Goal: Task Accomplishment & Management: Complete application form

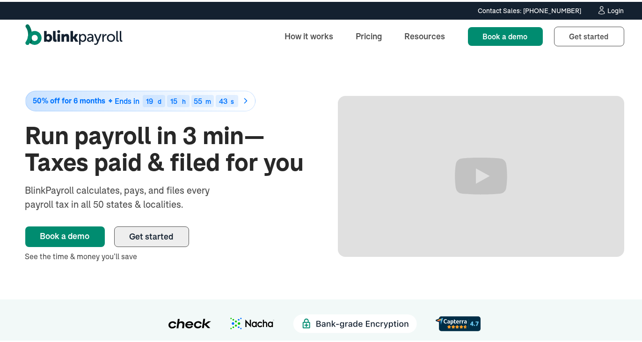
click at [159, 237] on span "Get started" at bounding box center [152, 234] width 44 height 11
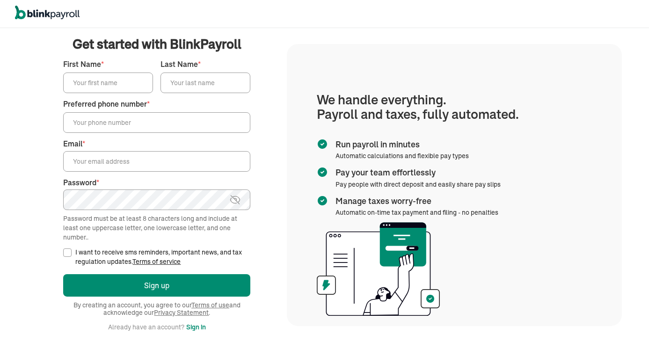
click at [91, 64] on label "First Name *" at bounding box center [108, 64] width 90 height 11
click at [91, 73] on input "First Name *" at bounding box center [108, 83] width 90 height 21
click at [94, 77] on input "First Name *" at bounding box center [108, 83] width 90 height 21
type input "tyler"
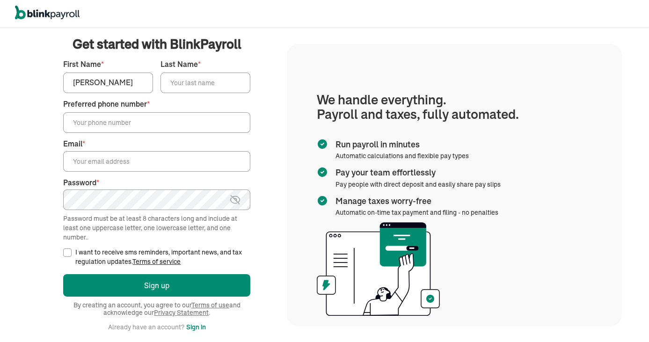
type input "valenzuela"
type input "(409) 321-7933"
click at [131, 164] on input "Email *" at bounding box center [156, 161] width 187 height 21
type input "TylerValenzuela94@proton.me"
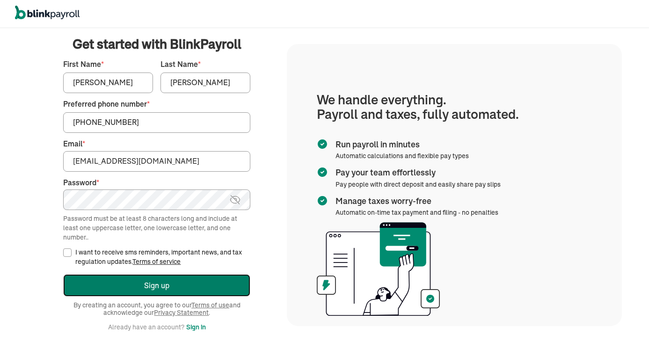
click at [93, 279] on button "Sign up" at bounding box center [156, 285] width 187 height 22
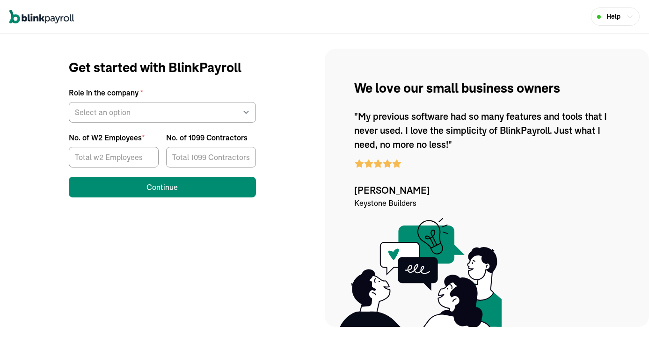
click at [196, 99] on div "Role in the company * Select an option Business owner HR CPA / Accountant Other" at bounding box center [162, 105] width 187 height 36
click at [195, 110] on select "Select an option Business owner HR CPA / Accountant Other" at bounding box center [162, 112] width 187 height 21
select select "owner"
click at [69, 102] on select "Select an option Business owner HR CPA / Accountant Other" at bounding box center [162, 112] width 187 height 21
click at [129, 158] on input "No. of W2 Employees *" at bounding box center [114, 157] width 90 height 21
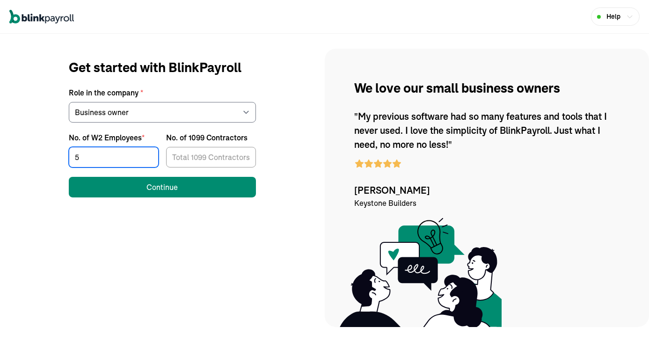
type input "5"
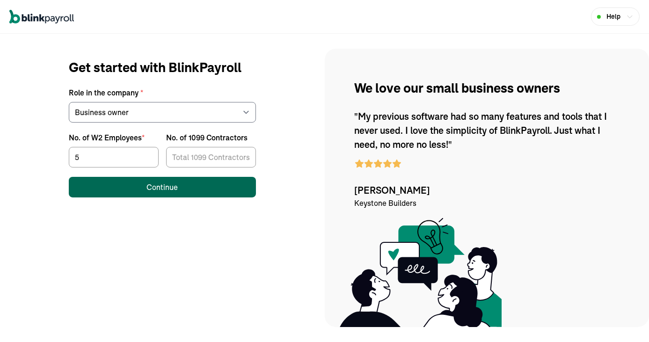
click at [141, 182] on button "Continue" at bounding box center [162, 187] width 187 height 21
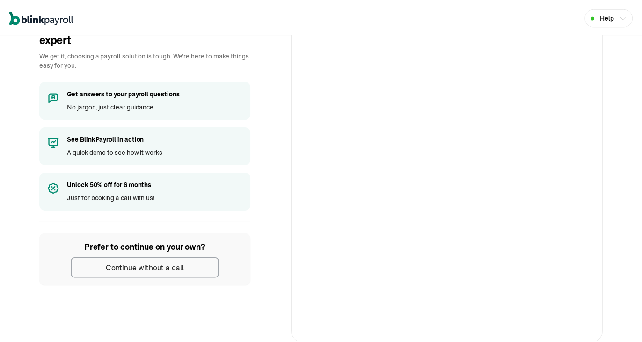
scroll to position [47, 0]
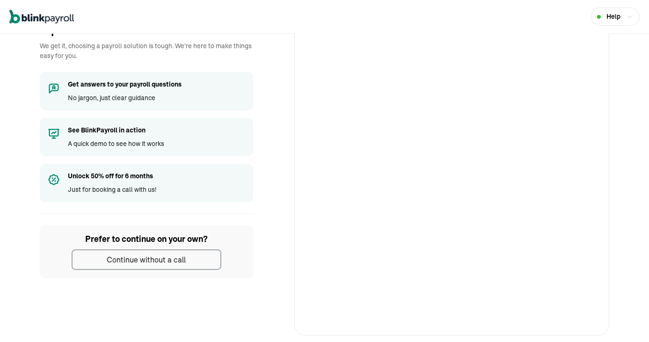
click at [151, 257] on div "Continue without a call" at bounding box center [146, 259] width 79 height 11
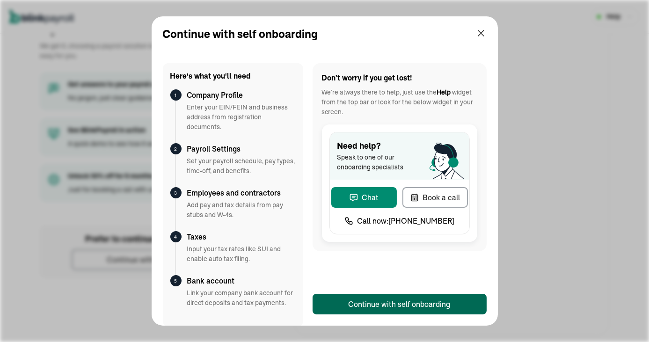
click at [417, 299] on div "Continue with self onboarding" at bounding box center [400, 304] width 102 height 11
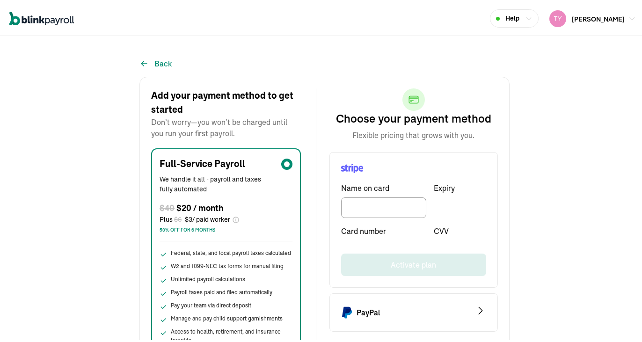
scroll to position [31, 0]
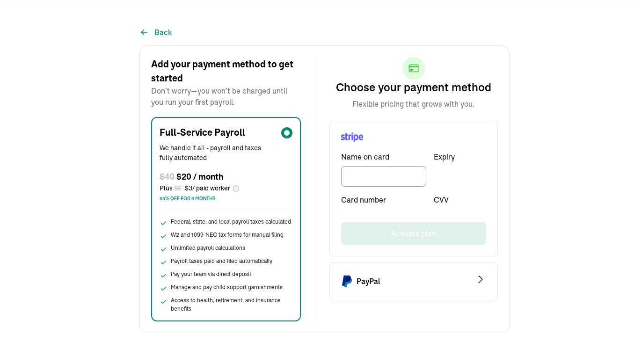
click at [369, 285] on div "PayPal" at bounding box center [360, 279] width 39 height 15
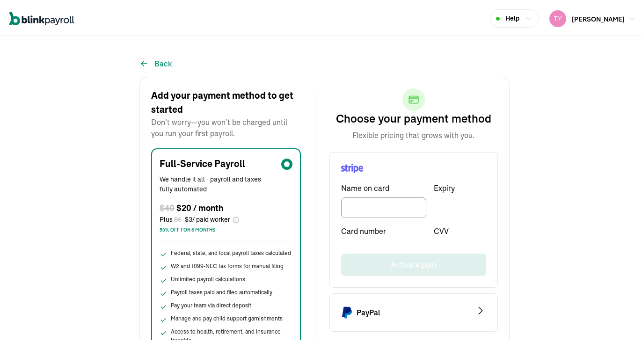
click at [427, 312] on div "PayPal" at bounding box center [414, 311] width 169 height 38
click at [385, 207] on input "TextInput" at bounding box center [383, 206] width 85 height 21
type input "ty"
click at [427, 312] on div "PayPal" at bounding box center [414, 311] width 169 height 38
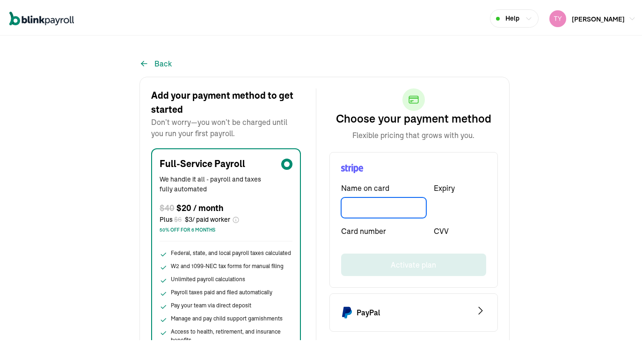
click at [385, 207] on input "TextInput" at bounding box center [383, 206] width 85 height 21
type input "ty"
click at [631, 180] on div "Back Add your payment method to get started Don’t worry—you won’t be charged un…" at bounding box center [324, 204] width 649 height 318
click at [361, 211] on input "TextInput" at bounding box center [383, 206] width 85 height 21
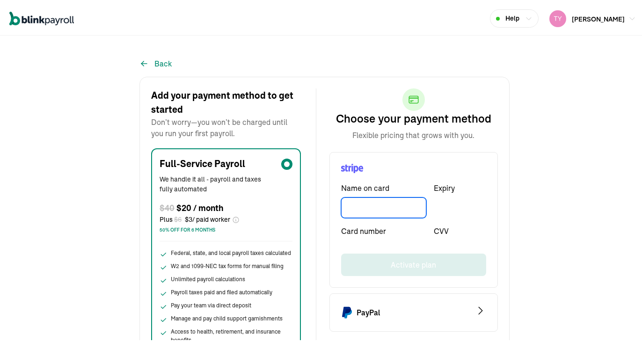
click at [361, 211] on input "TextInput" at bounding box center [383, 206] width 85 height 21
type input "е"
click at [362, 240] on div "Name on card Expiry Card number CVV Activate plan" at bounding box center [414, 218] width 169 height 136
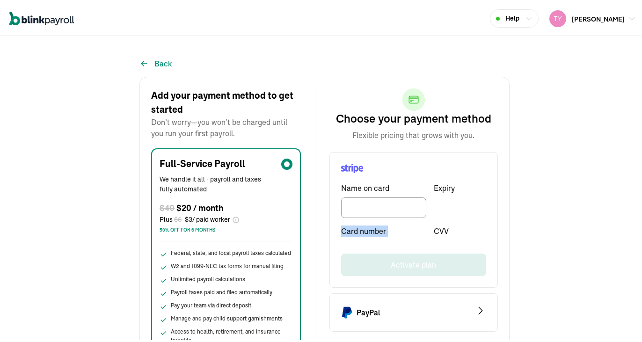
drag, startPoint x: 362, startPoint y: 240, endPoint x: 386, endPoint y: 239, distance: 23.4
click at [366, 240] on div "Name on card Expiry Card number CVV Activate plan" at bounding box center [414, 218] width 169 height 136
click at [434, 237] on div "CVV" at bounding box center [460, 231] width 52 height 15
click at [441, 238] on div "CVV" at bounding box center [460, 231] width 52 height 15
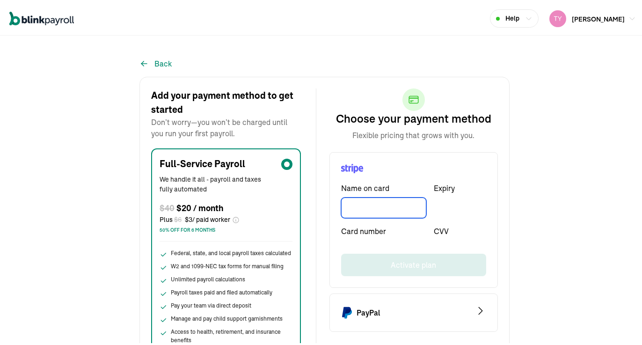
click at [384, 207] on input "TextInput" at bounding box center [383, 206] width 85 height 21
click at [352, 167] on icon "Stripe Logo" at bounding box center [352, 167] width 22 height 10
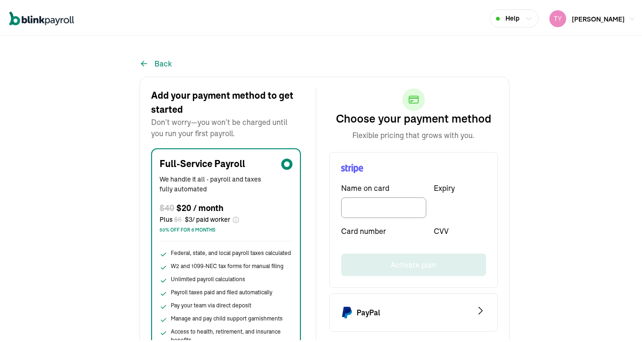
click at [631, 180] on div "Back Add your payment method to get started Don’t worry—you won’t be charged un…" at bounding box center [324, 204] width 649 height 318
click at [361, 211] on input "TextInput" at bounding box center [383, 206] width 85 height 21
type input "е"
click at [362, 240] on div "Name on card Expiry Card number CVV Activate plan" at bounding box center [414, 218] width 169 height 136
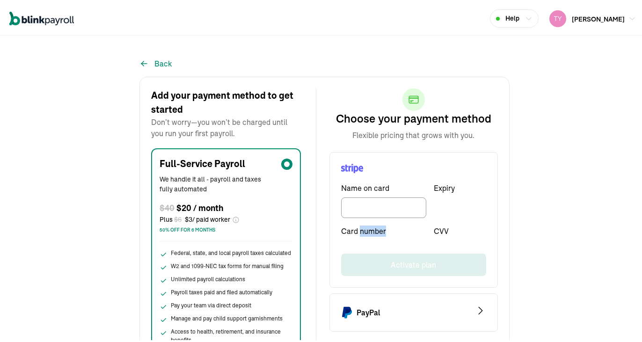
click at [362, 240] on div "Name on card Expiry Card number CVV Activate plan" at bounding box center [414, 218] width 169 height 136
drag, startPoint x: 362, startPoint y: 240, endPoint x: 386, endPoint y: 239, distance: 23.4
click at [366, 240] on div "Name on card Expiry Card number CVV Activate plan" at bounding box center [414, 218] width 169 height 136
click at [434, 237] on div "CVV" at bounding box center [460, 231] width 52 height 15
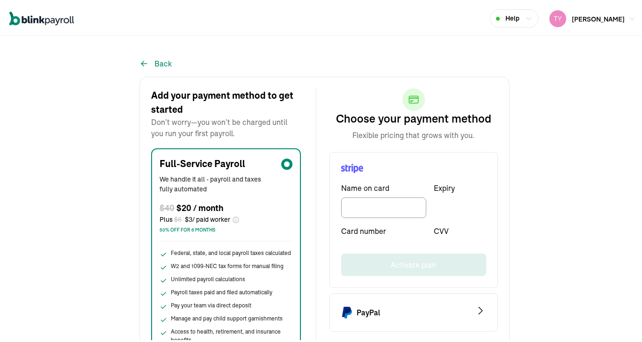
click at [441, 238] on div "CVV" at bounding box center [460, 231] width 52 height 15
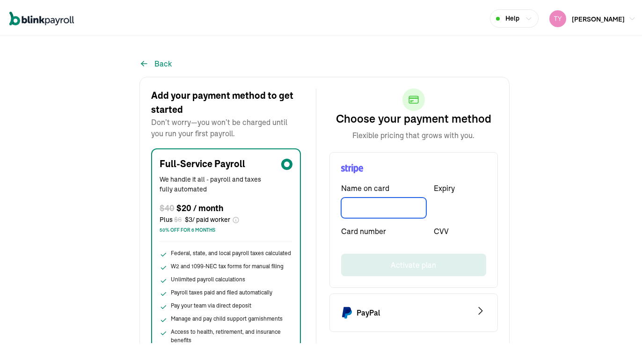
click at [384, 207] on input "TextInput" at bounding box center [383, 206] width 85 height 21
click at [352, 167] on icon "Stripe Logo" at bounding box center [352, 167] width 22 height 10
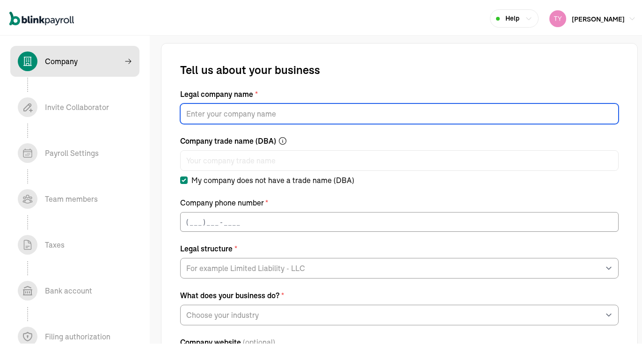
click at [271, 120] on input "Legal company name *" at bounding box center [399, 112] width 439 height 21
type input "bascolinato llc"
click at [269, 206] on div "Company phone number *" at bounding box center [399, 200] width 439 height 11
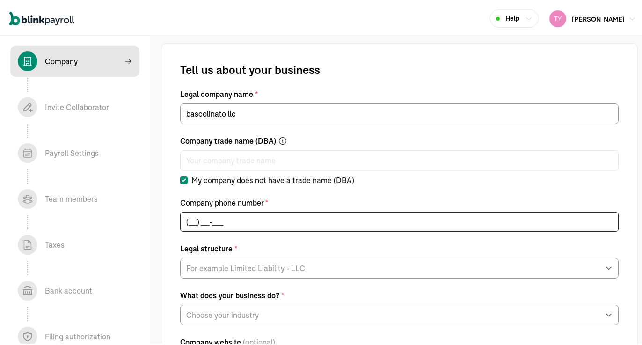
click at [266, 221] on input "(___) ___-____" at bounding box center [399, 220] width 439 height 20
type input "(409) 321-7933"
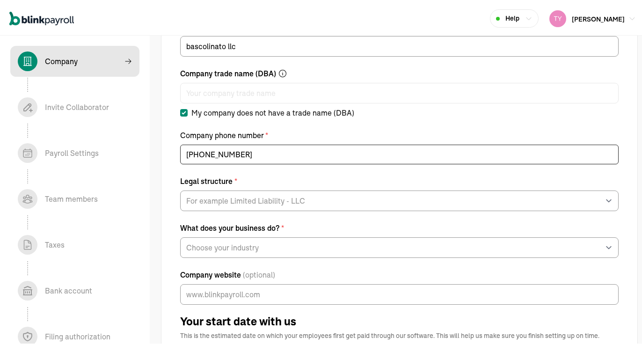
scroll to position [94, 0]
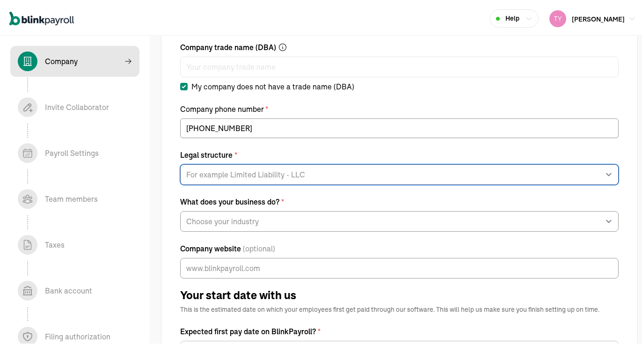
click at [255, 176] on select "For example Limited Liability - LLC Sole proprietorship Limited Partnership Lim…" at bounding box center [399, 172] width 439 height 21
select select "Limited Liability Company (LLC)"
click at [180, 162] on select "For example Limited Liability - LLC Sole proprietorship Limited Partnership Lim…" at bounding box center [399, 172] width 439 height 21
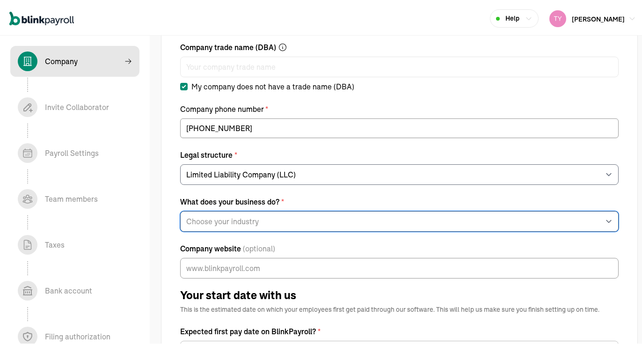
click at [263, 222] on select "Choose your industry Auto or Machine Sales Auto or Machine Repair Arts or Enter…" at bounding box center [399, 219] width 439 height 21
select select "Real Estate"
click at [180, 209] on select "Choose your industry Auto or Machine Sales Auto or Machine Repair Arts or Enter…" at bounding box center [399, 219] width 439 height 21
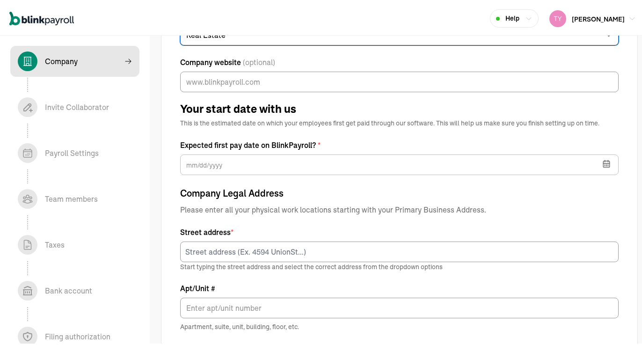
scroll to position [281, 0]
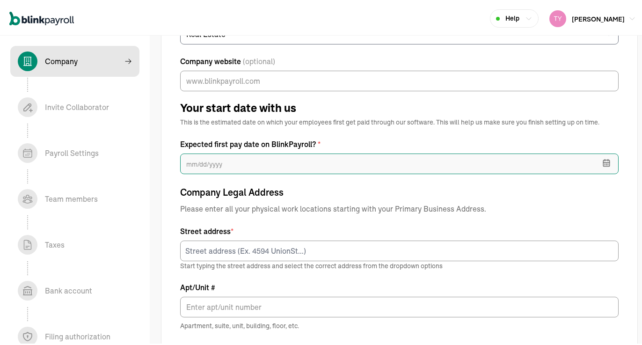
click at [266, 163] on input "text" at bounding box center [399, 162] width 439 height 21
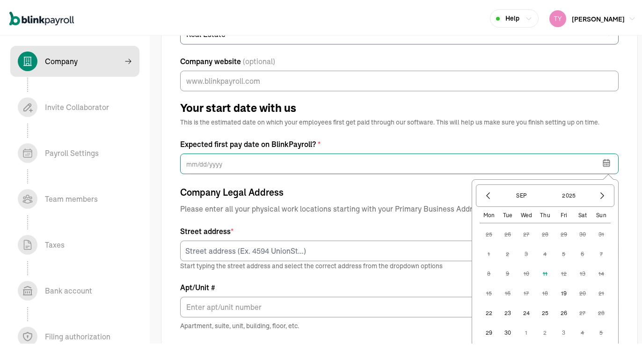
scroll to position [375, 0]
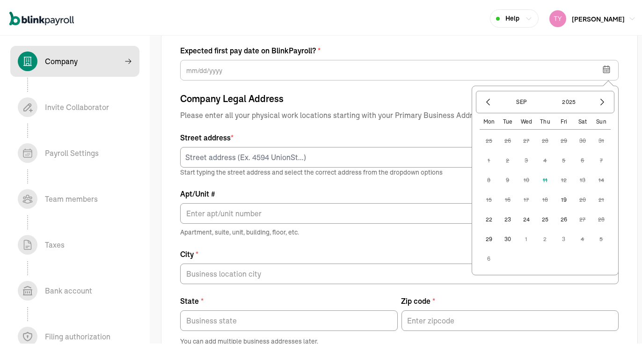
click at [558, 200] on button "19" at bounding box center [564, 198] width 19 height 19
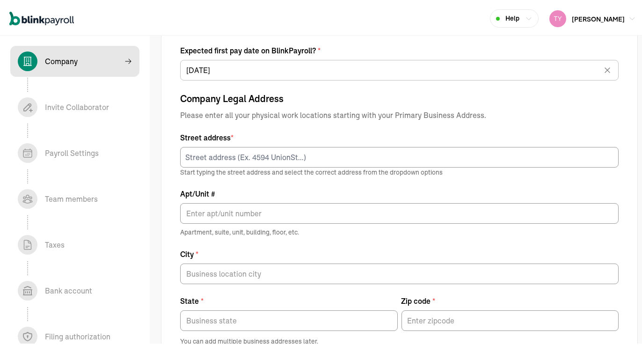
type input "09/19/2025"
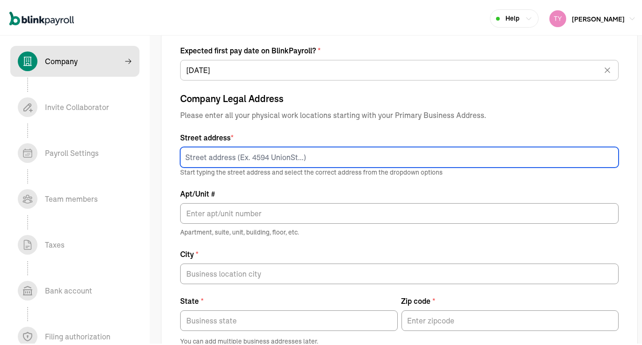
click at [292, 151] on input at bounding box center [399, 155] width 439 height 21
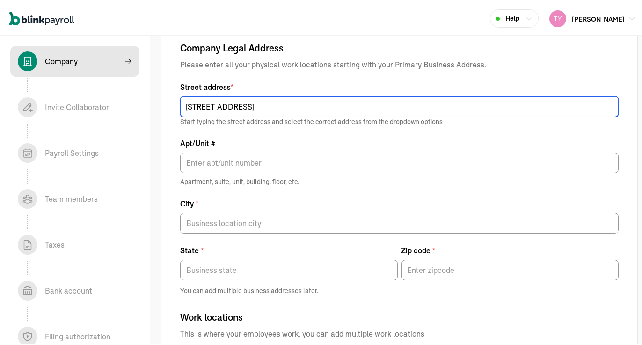
scroll to position [468, 0]
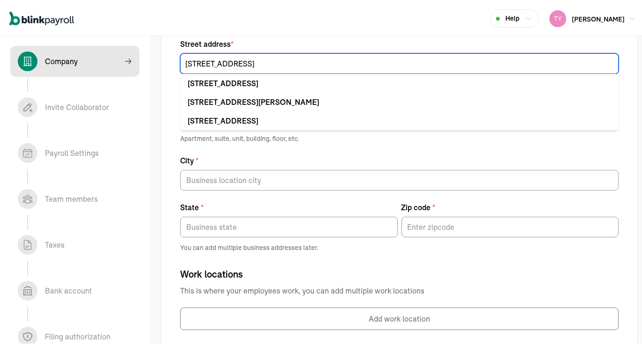
type input "5900 balcones dr"
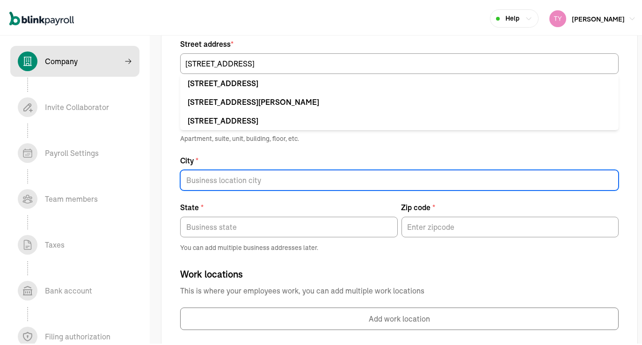
click at [261, 179] on input "City *" at bounding box center [399, 178] width 439 height 21
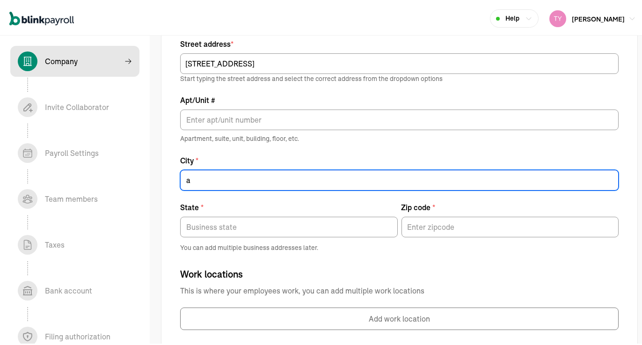
type input "Austin"
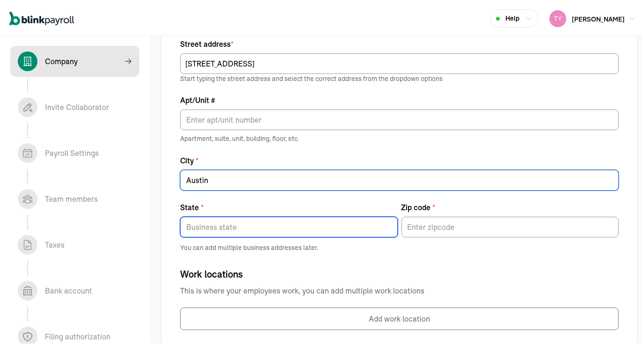
click at [249, 223] on input "State *" at bounding box center [289, 225] width 218 height 21
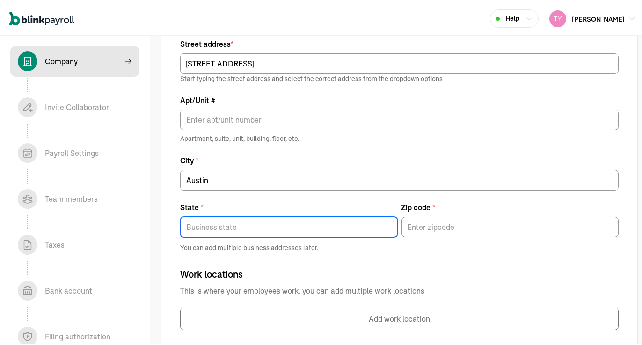
type input "TX"
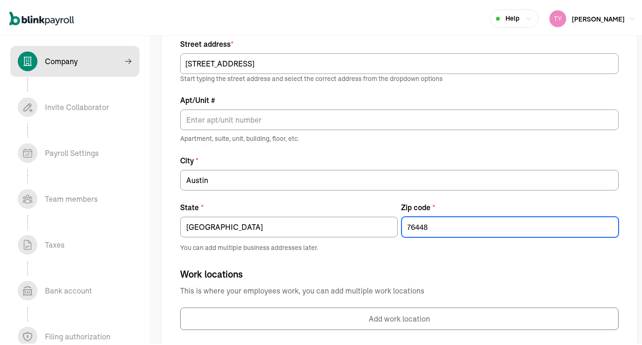
click at [443, 230] on input "76448" at bounding box center [511, 225] width 218 height 21
click at [443, 231] on input "76448" at bounding box center [511, 225] width 218 height 21
type input "78731"
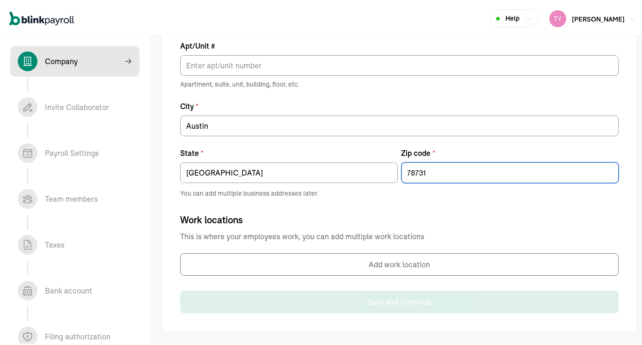
click at [328, 263] on button "Add work location" at bounding box center [399, 262] width 439 height 22
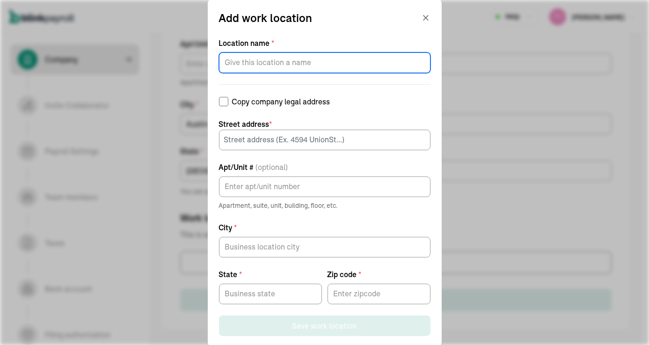
click at [307, 62] on input "Location name *" at bounding box center [325, 62] width 212 height 21
click at [303, 66] on input "Location name *" at bounding box center [325, 62] width 212 height 21
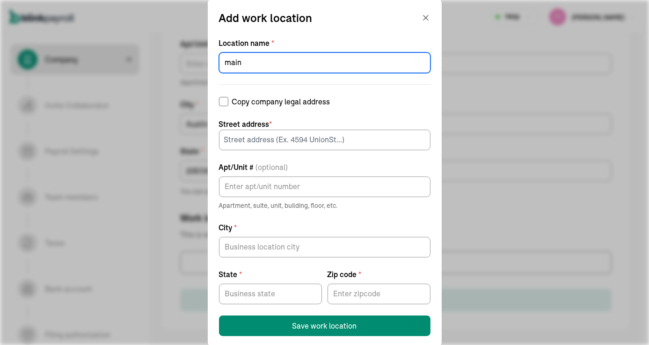
type input "main"
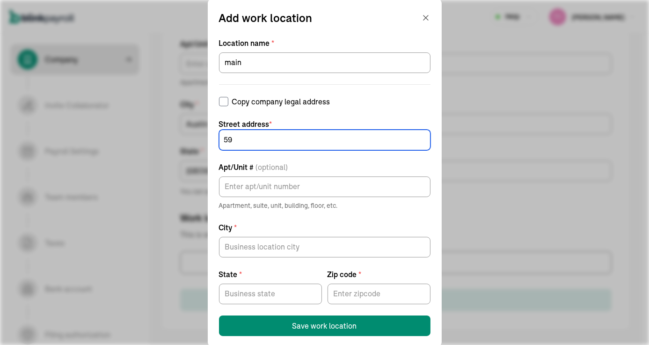
type input "5900 balcones dr"
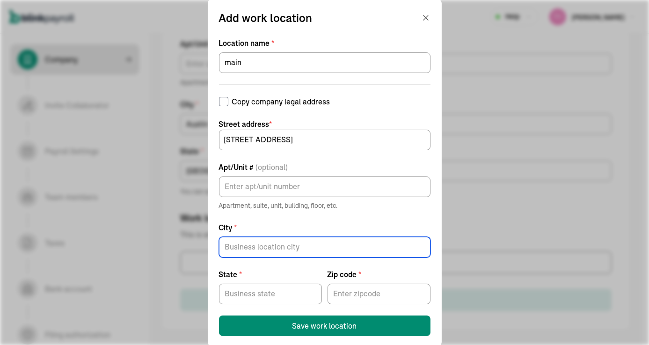
type input "Austin"
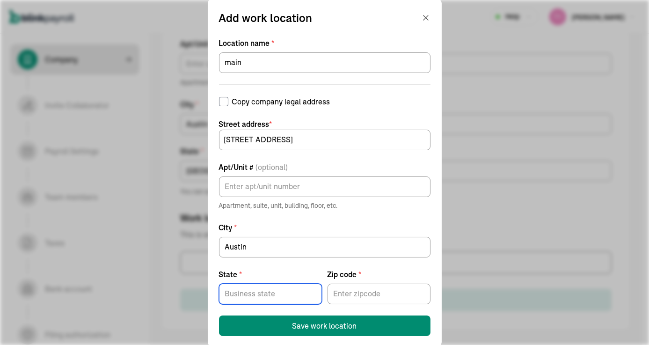
type input "TX"
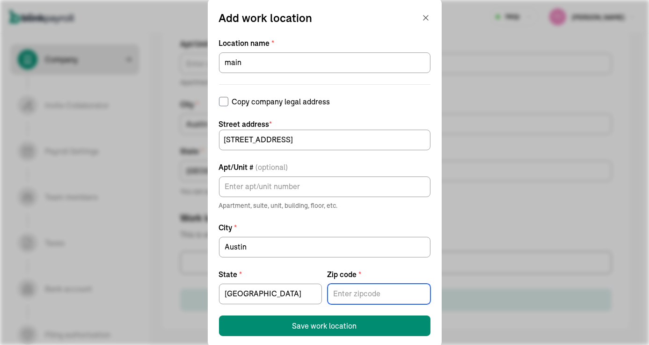
type input "78731"
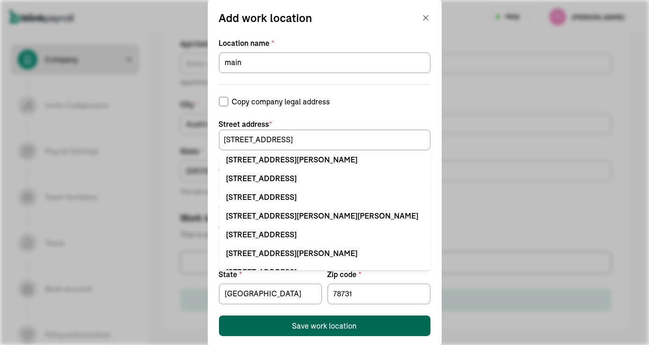
click at [329, 328] on div "Save work location" at bounding box center [325, 325] width 65 height 11
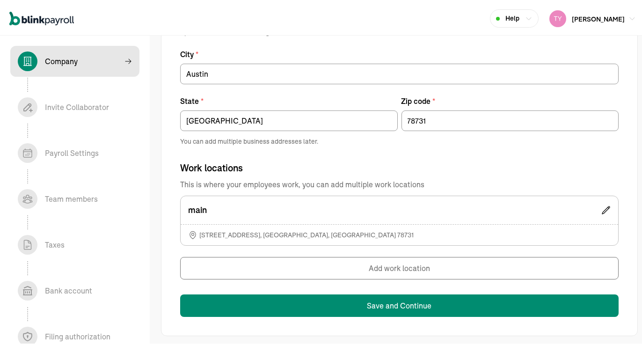
scroll to position [578, 0]
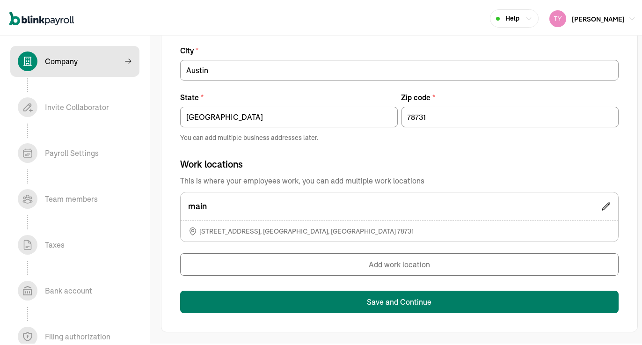
click at [364, 296] on button "Save and Continue" at bounding box center [399, 300] width 439 height 22
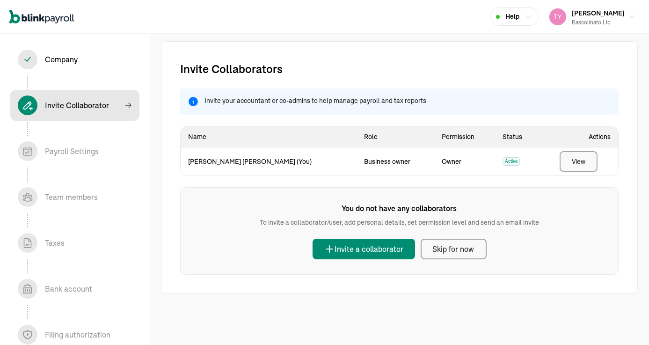
click at [584, 162] on div "View" at bounding box center [579, 161] width 14 height 9
click at [449, 254] on div "Skip for now" at bounding box center [454, 248] width 42 height 11
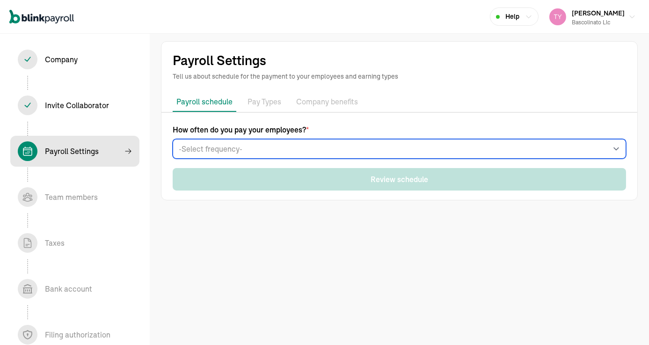
click at [305, 148] on select "-Select frequency- Weekly Bi-weekly Semi-monthly Monthly" at bounding box center [400, 149] width 454 height 20
click at [173, 139] on select "-Select frequency- Weekly Bi-weekly Semi-monthly Monthly" at bounding box center [400, 149] width 454 height 20
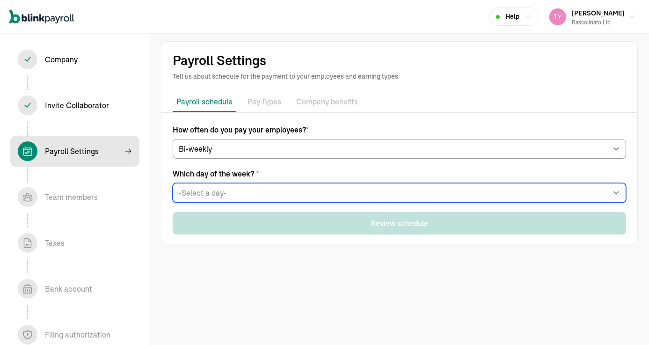
drag, startPoint x: 300, startPoint y: 158, endPoint x: 284, endPoint y: 193, distance: 39.0
click at [284, 193] on select "-Select a day- Every Monday Every Tuesday Every Wednesday Every Thursday Every …" at bounding box center [400, 193] width 454 height 20
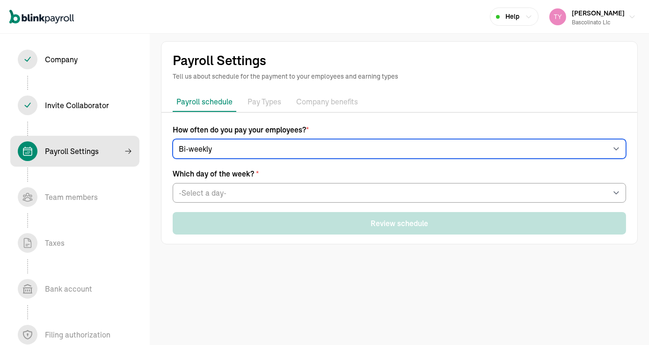
click at [274, 149] on select "-Select frequency- Weekly Bi-weekly Semi-monthly Monthly" at bounding box center [400, 149] width 454 height 20
select select "monthly"
click at [173, 139] on select "-Select frequency- Weekly Bi-weekly Semi-monthly Monthly" at bounding box center [400, 149] width 454 height 20
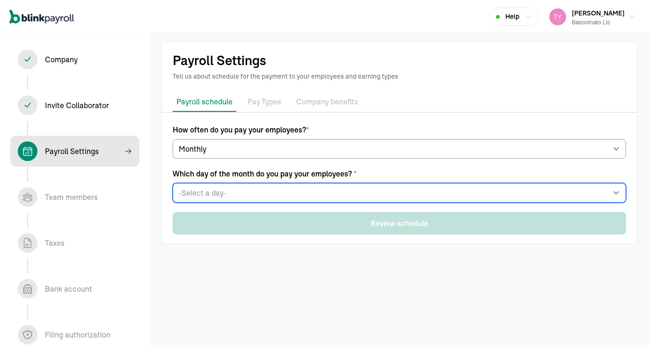
click at [251, 195] on select "-Select a day- 1 2 3 4 5 6 7 8 9 10 11 12 13 14 15 16 17 18 19 20 21 22 23 24 2…" at bounding box center [400, 193] width 454 height 20
select select "19"
click at [173, 183] on select "-Select a day- 1 2 3 4 5 6 7 8 9 10 11 12 13 14 15 16 17 18 19 20 21 22 23 24 2…" at bounding box center [400, 193] width 454 height 20
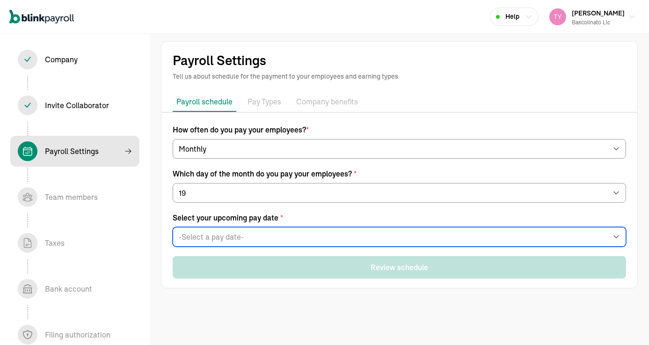
click at [219, 239] on select "-Select a pay date- Fri, Sep 19, 2025 Sun, Oct 19, 2025 Wed, Nov 19, 2025 Fri, …" at bounding box center [400, 237] width 454 height 20
select select "09/19/2025"
click at [173, 227] on select "-Select a pay date- Fri, Sep 19, 2025 Sun, Oct 19, 2025 Wed, Nov 19, 2025 Fri, …" at bounding box center [400, 237] width 454 height 20
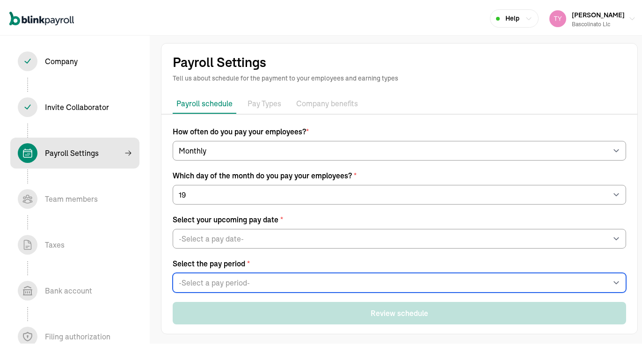
click at [254, 282] on select "-Select a pay period- Fri, Aug 01 - Sun, Aug 31 Wed, Aug 20 - Fri, Sep 19 Custo…" at bounding box center [400, 281] width 454 height 20
select select "Fri, Aug 01 - Sun, Aug 31"
click at [173, 271] on select "-Select a pay period- Fri, Aug 01 - Sun, Aug 31 Wed, Aug 20 - Fri, Sep 19 Custo…" at bounding box center [400, 281] width 454 height 20
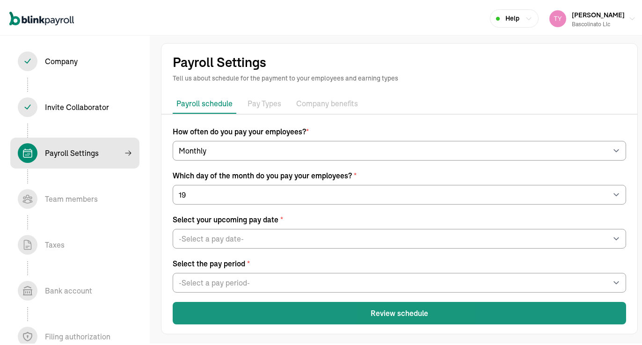
click at [287, 309] on button "Review schedule" at bounding box center [400, 311] width 454 height 22
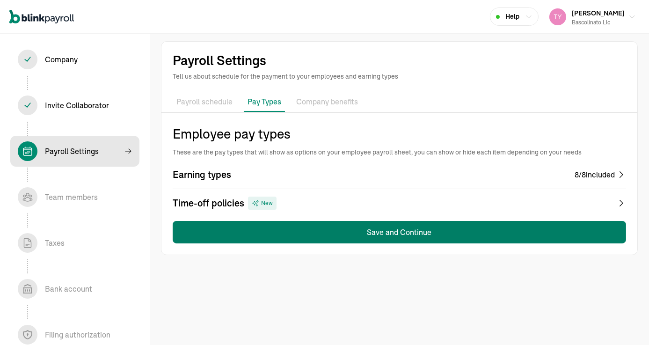
click at [341, 237] on button "Save and Continue" at bounding box center [400, 232] width 454 height 22
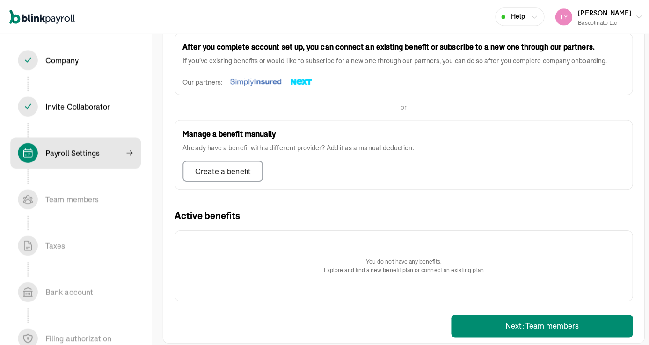
scroll to position [214, 0]
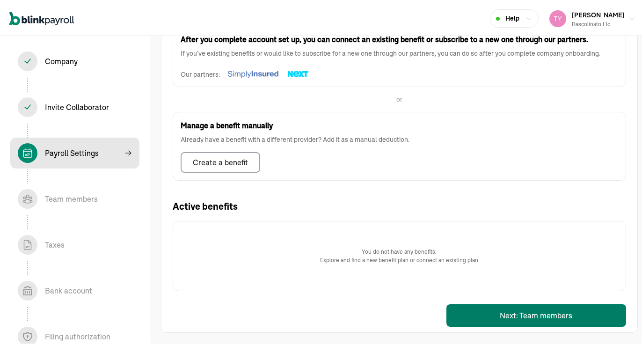
click at [465, 311] on button "Next: Team members" at bounding box center [537, 313] width 180 height 22
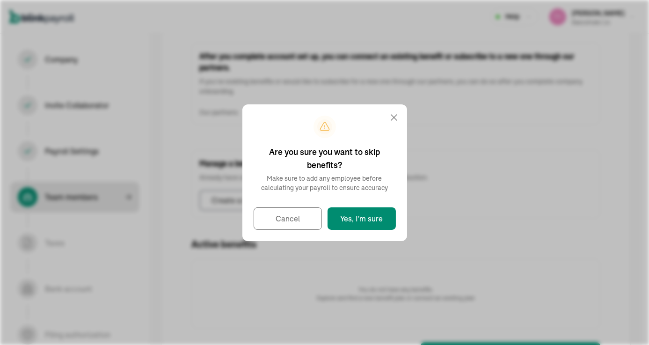
select select "employee"
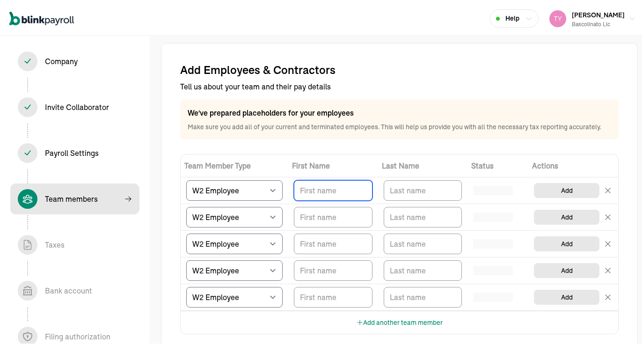
click at [333, 188] on input "TextInput" at bounding box center [333, 188] width 79 height 21
type input "tyler"
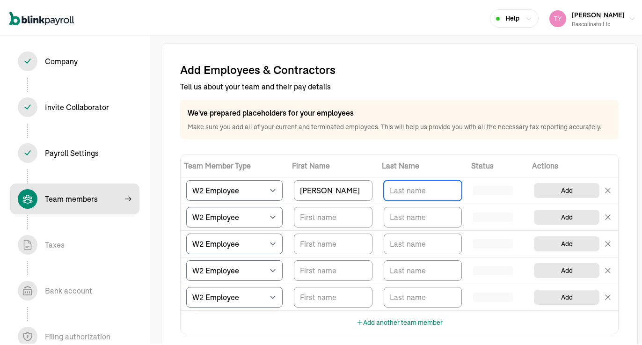
click at [411, 190] on input "TextInput" at bounding box center [423, 188] width 79 height 21
type input "valenzuela"
click at [427, 158] on th "Last Name" at bounding box center [423, 164] width 90 height 23
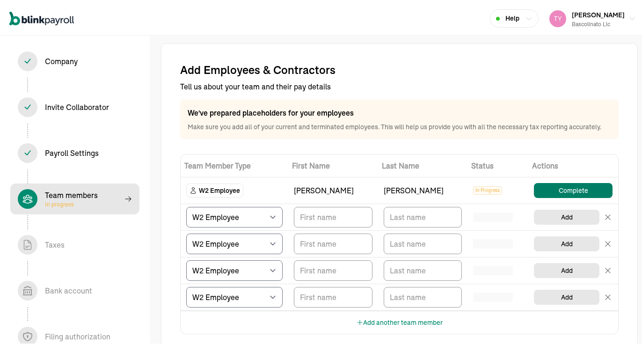
click at [552, 189] on button "Complete" at bounding box center [573, 188] width 79 height 15
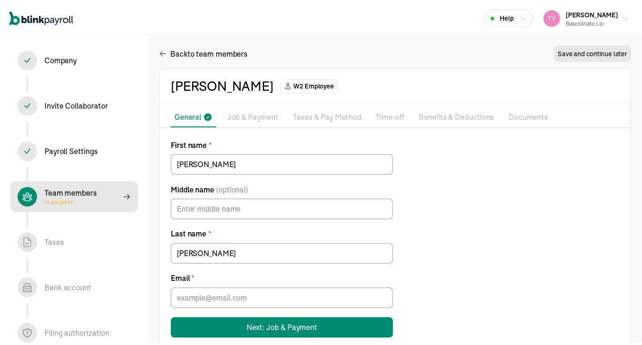
scroll to position [19, 0]
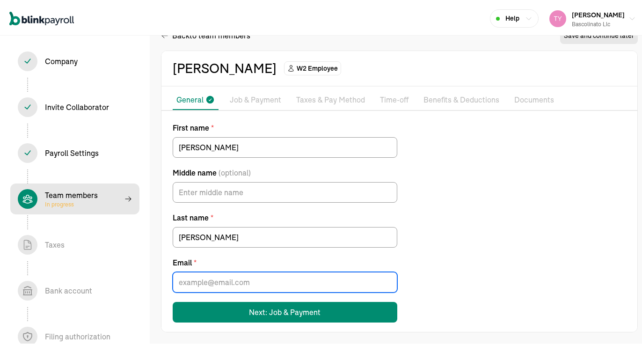
click at [241, 278] on input "Email *" at bounding box center [285, 280] width 225 height 21
type input "tylervalenzuela94@proton.me"
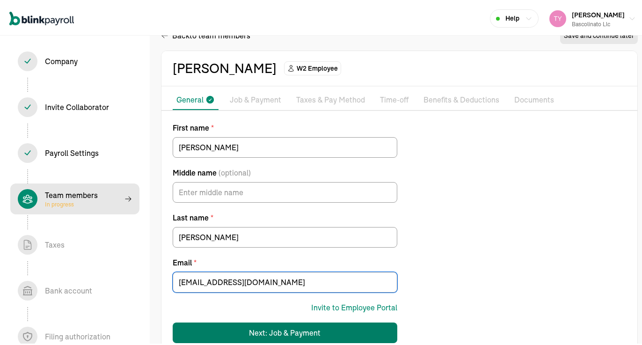
click at [263, 331] on div "Next: Job & Payment" at bounding box center [286, 330] width 72 height 11
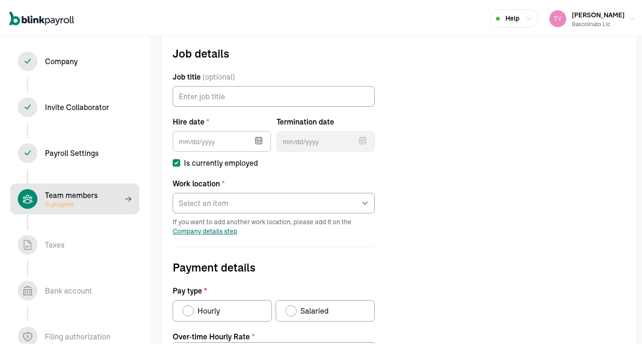
scroll to position [107, 0]
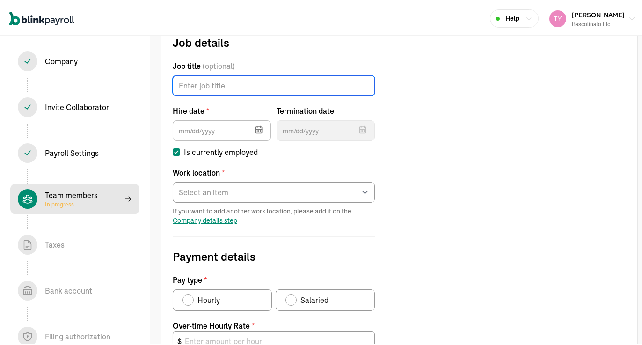
click at [229, 81] on input "Job title (optional)" at bounding box center [274, 83] width 202 height 21
click at [255, 130] on icon "button" at bounding box center [258, 127] width 9 height 9
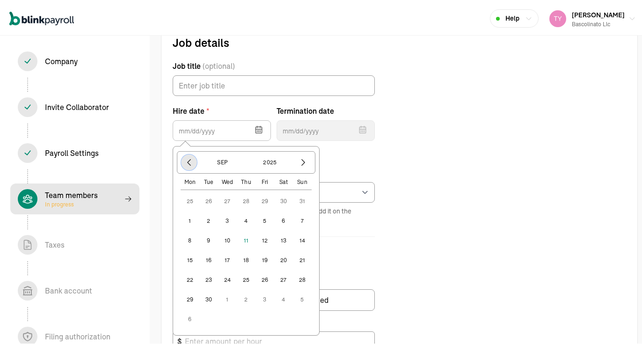
click at [193, 163] on icon "button" at bounding box center [188, 160] width 9 height 9
click at [264, 202] on button "1" at bounding box center [265, 199] width 19 height 19
type input "08/01/2025"
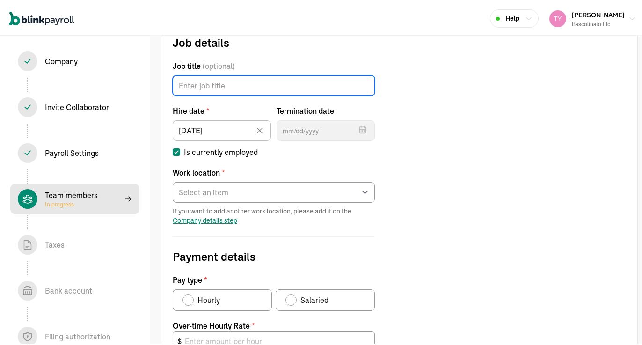
click at [214, 86] on input "Job title (optional)" at bounding box center [274, 83] width 202 height 21
type input "ceo"
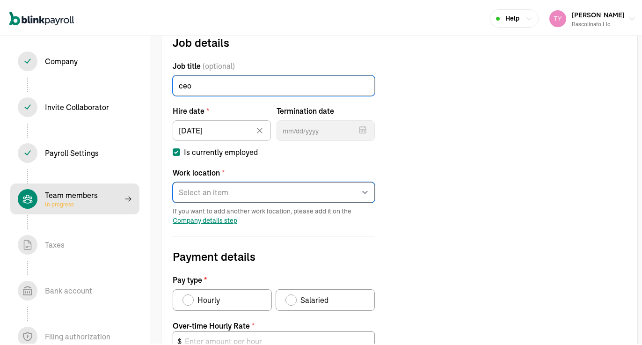
click at [230, 188] on select "Select an item main Works from home" at bounding box center [274, 190] width 202 height 21
select select "Works from home"
click at [173, 180] on select "Select an item main Works from home" at bounding box center [274, 190] width 202 height 21
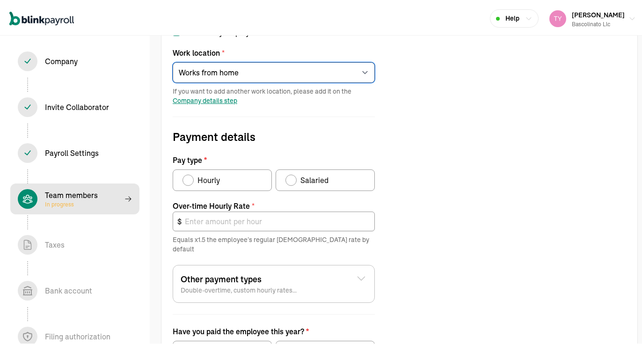
scroll to position [294, 0]
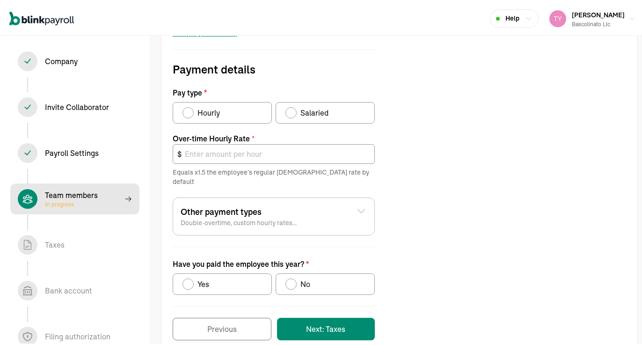
click at [295, 109] on div "Pay type" at bounding box center [291, 110] width 11 height 11
click at [293, 109] on input "Salaried" at bounding box center [288, 108] width 7 height 7
radio input "true"
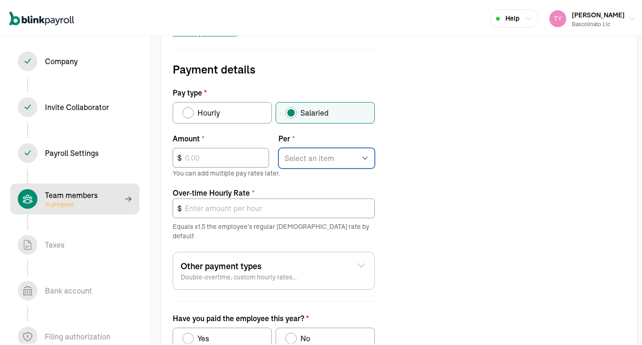
click at [337, 149] on select "Select an item Hour Week Month Year" at bounding box center [327, 156] width 96 height 21
select select "4"
click at [279, 146] on select "Select an item Hour Week Month Year" at bounding box center [327, 156] width 96 height 21
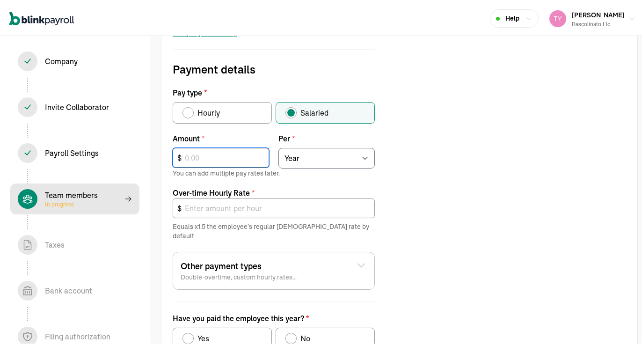
click at [245, 153] on input "text" at bounding box center [221, 156] width 96 height 20
type input "1"
type input "0.00"
type input "17"
type input "0.01"
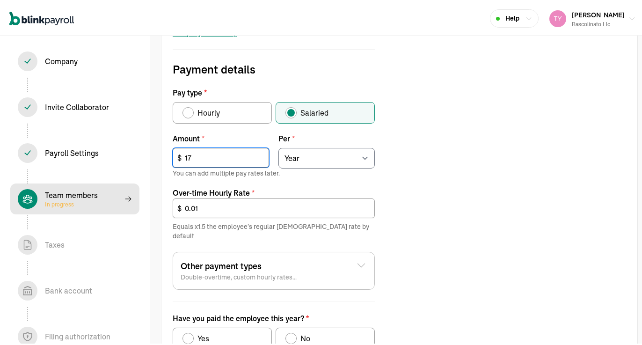
type input "170"
type input "0.12"
type input "1,700"
type input "1.23"
type input "17,000"
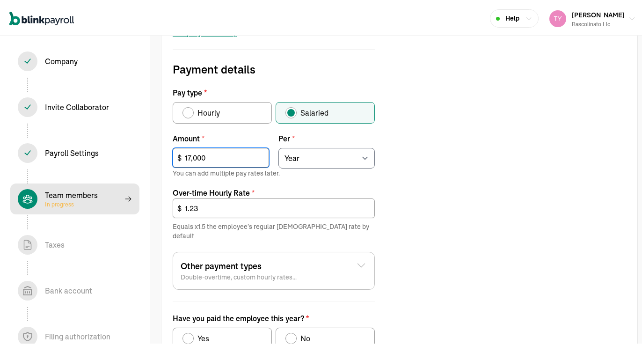
type input "12.26"
type input "170,000"
type input "122.60"
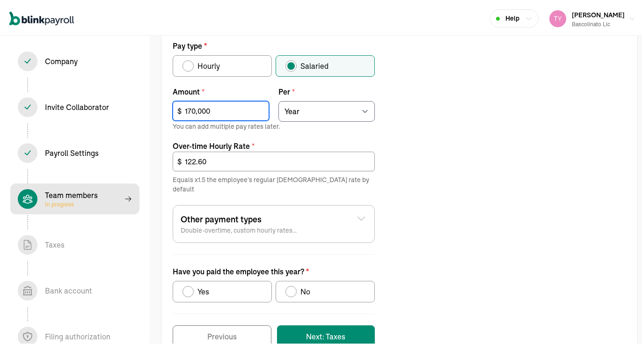
scroll to position [341, 0]
type input "170,000"
click at [300, 284] on div "No" at bounding box center [304, 289] width 14 height 11
click at [293, 284] on input "No" at bounding box center [288, 287] width 7 height 7
radio input "true"
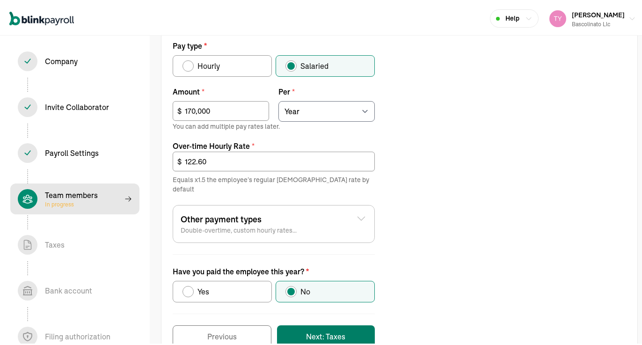
click at [303, 324] on button "Next: Taxes" at bounding box center [326, 334] width 98 height 22
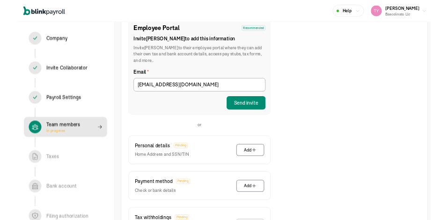
scroll to position [140, 0]
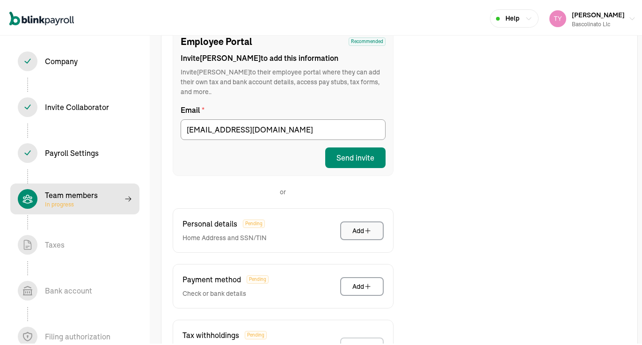
click at [360, 227] on button "Add" at bounding box center [362, 229] width 44 height 19
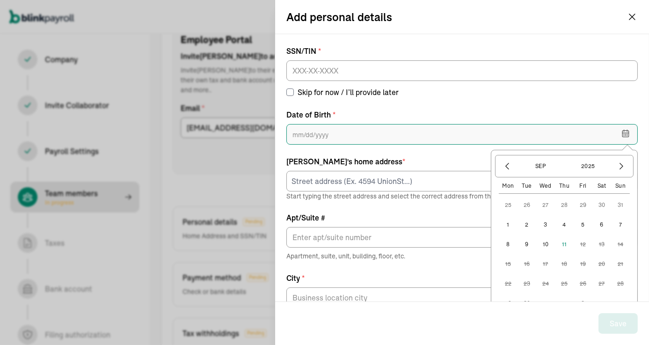
click at [339, 140] on input "text" at bounding box center [462, 134] width 352 height 21
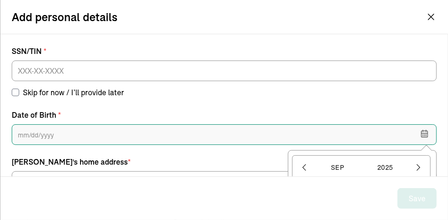
click at [67, 137] on input "text" at bounding box center [224, 134] width 425 height 21
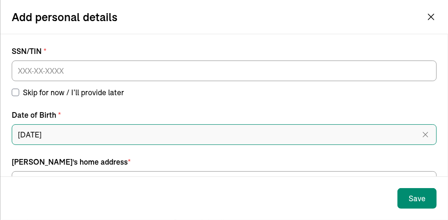
scroll to position [107, 0]
type input "09/17/1994"
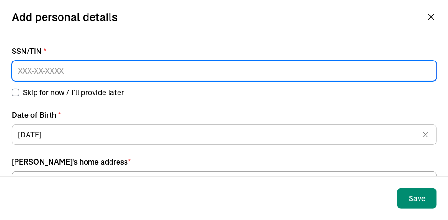
click at [85, 75] on input at bounding box center [224, 70] width 425 height 21
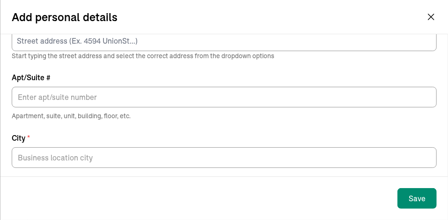
scroll to position [94, 0]
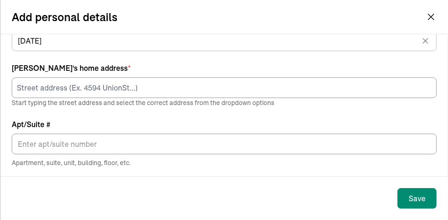
type input "634-44-5593"
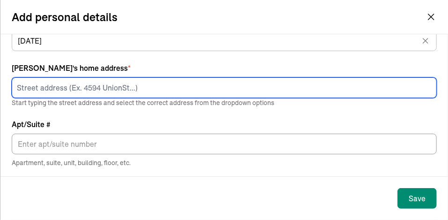
click at [77, 90] on input at bounding box center [224, 87] width 425 height 21
type input "10159 Interstate 20"
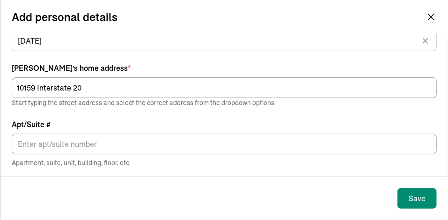
type input "Eastland"
type input "TX"
type input "76448"
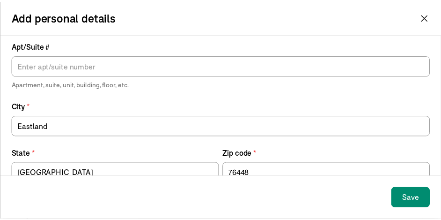
scroll to position [197, 0]
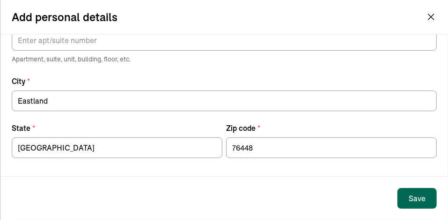
click at [426, 201] on button "Save" at bounding box center [416, 198] width 39 height 21
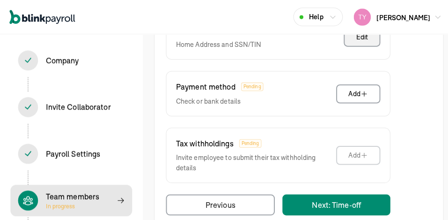
scroll to position [339, 0]
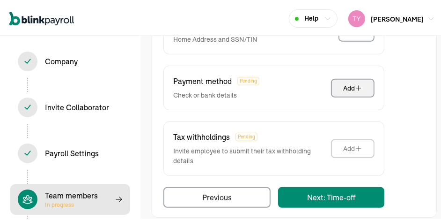
click at [343, 81] on button "Add" at bounding box center [353, 86] width 44 height 19
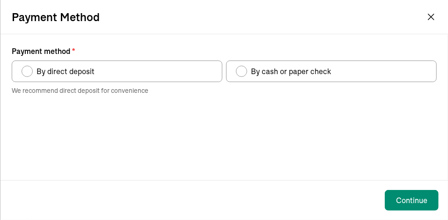
click at [135, 73] on label "By direct deposit" at bounding box center [117, 71] width 211 height 22
click at [29, 73] on input "By direct deposit" at bounding box center [24, 68] width 7 height 7
radio input "true"
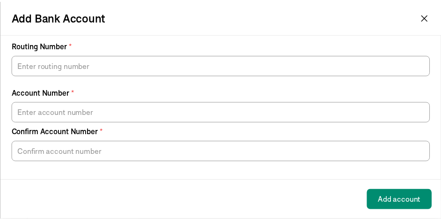
scroll to position [0, 0]
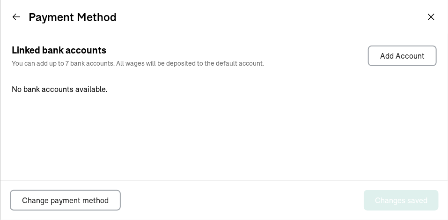
click at [13, 15] on icon at bounding box center [16, 16] width 9 height 9
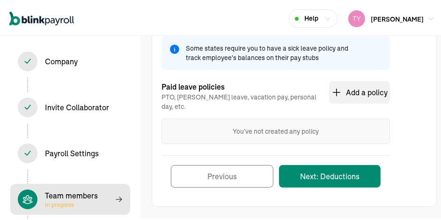
scroll to position [107, 0]
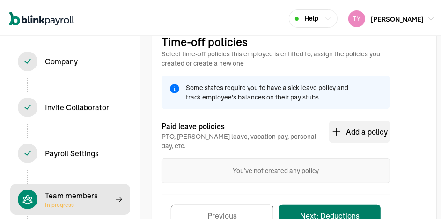
click at [318, 205] on button "Next: Deductions" at bounding box center [330, 213] width 102 height 22
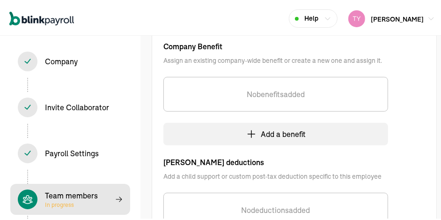
scroll to position [154, 0]
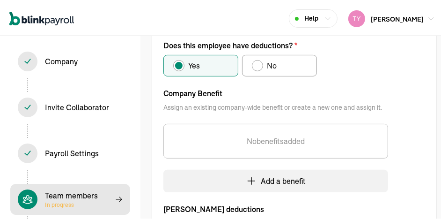
click at [257, 67] on div "Does this employee have deductions?" at bounding box center [257, 63] width 11 height 11
click at [257, 65] on input "No" at bounding box center [254, 61] width 7 height 7
radio input "true"
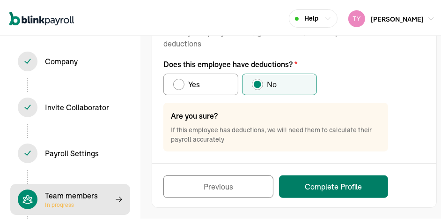
click at [323, 187] on button "Complete Profile" at bounding box center [333, 184] width 109 height 22
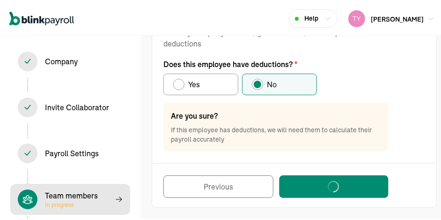
select select "employee"
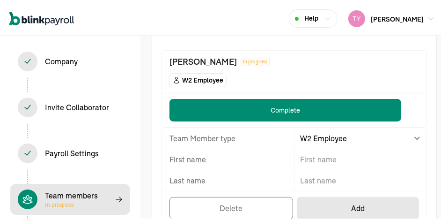
scroll to position [30, 0]
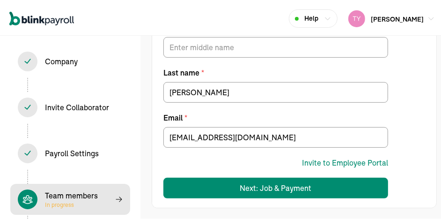
scroll to position [165, 0]
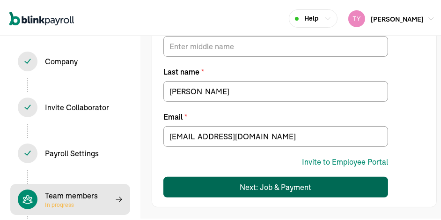
click at [279, 188] on div "Next: Job & Payment" at bounding box center [276, 184] width 72 height 11
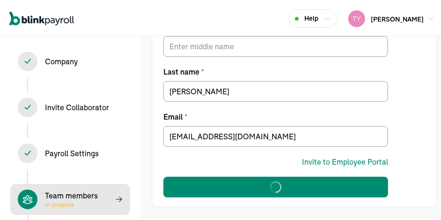
select select "Works from home"
select select "4"
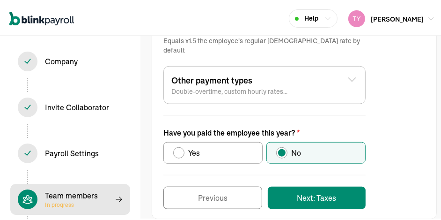
scroll to position [481, 0]
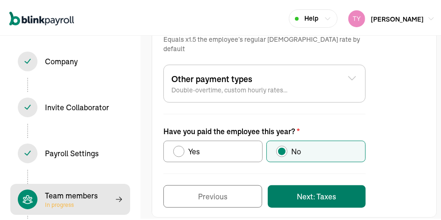
click at [303, 183] on button "Next: Taxes" at bounding box center [317, 194] width 98 height 22
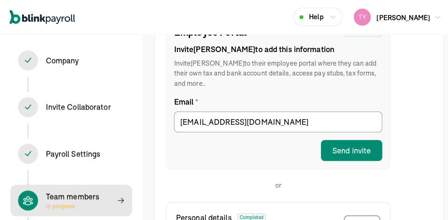
scroll to position [294, 0]
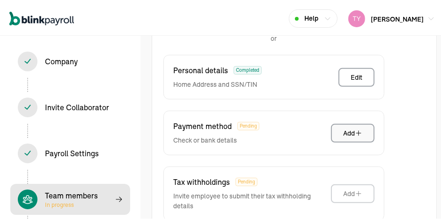
click at [347, 126] on div "Add" at bounding box center [352, 130] width 19 height 9
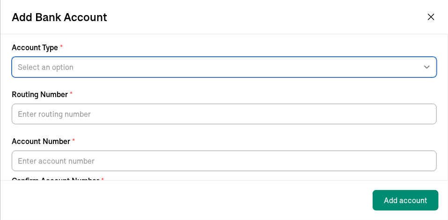
click at [77, 65] on select "Select an option Savings Checking" at bounding box center [224, 67] width 425 height 21
click at [12, 57] on select "Select an option Savings Checking" at bounding box center [224, 67] width 425 height 21
click at [66, 73] on select "Select an option Savings Checking" at bounding box center [224, 67] width 425 height 21
select select "Checking"
click at [12, 57] on select "Select an option Savings Checking" at bounding box center [224, 67] width 425 height 21
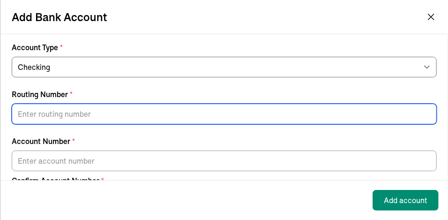
click at [54, 118] on input "Routing Number *" at bounding box center [224, 113] width 425 height 21
paste input "236070545"
type input "236070545"
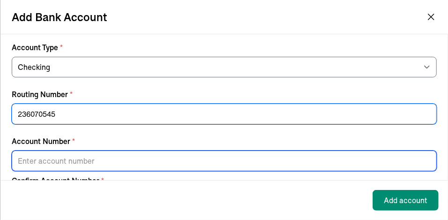
click at [59, 154] on input "Account Number *" at bounding box center [224, 160] width 425 height 21
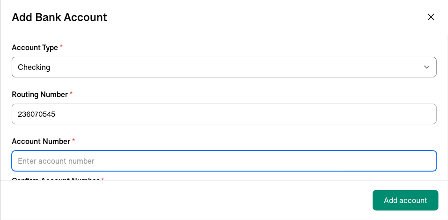
paste input "319101742918"
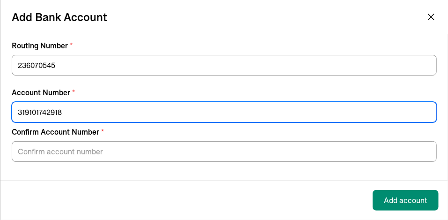
type input "319101742918"
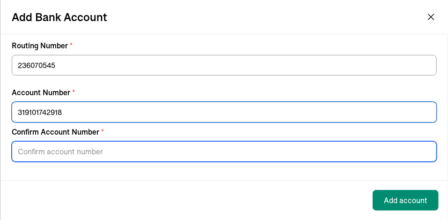
click at [59, 154] on input "Confirm Account Number *" at bounding box center [224, 151] width 425 height 21
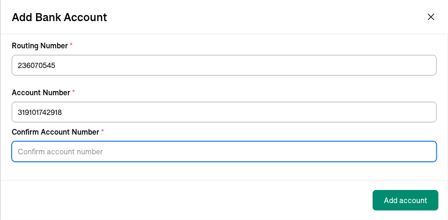
paste input "319101742918"
type input "319101742918"
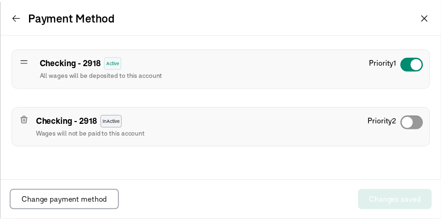
scroll to position [0, 0]
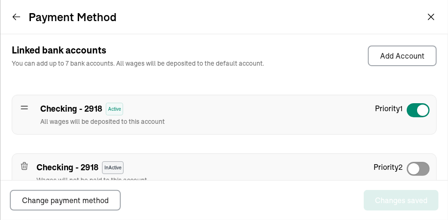
click at [15, 18] on icon at bounding box center [16, 16] width 9 height 9
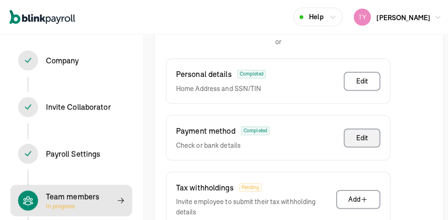
scroll to position [294, 0]
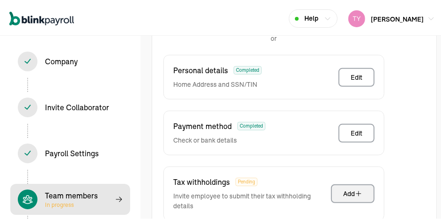
click at [356, 188] on icon "button" at bounding box center [358, 191] width 7 height 7
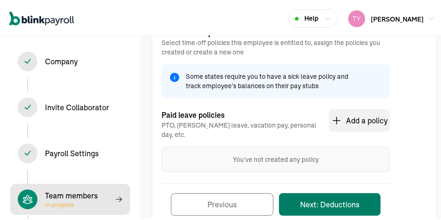
scroll to position [107, 0]
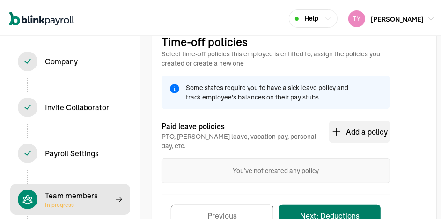
click at [330, 205] on button "Next: Deductions" at bounding box center [330, 213] width 102 height 22
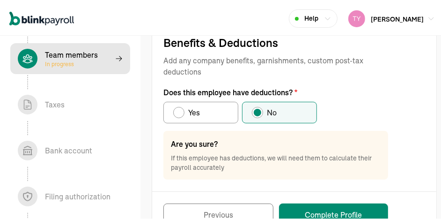
scroll to position [0, 90]
click at [330, 213] on button "Complete Profile" at bounding box center [333, 212] width 109 height 22
select select "employee"
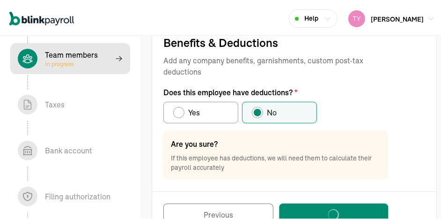
select select "employee"
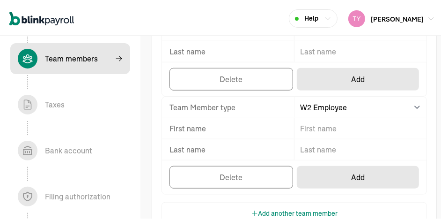
scroll to position [514, 0]
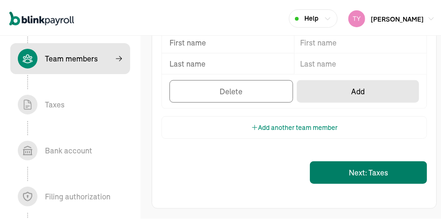
click at [341, 176] on button "Next: Taxes" at bounding box center [368, 170] width 117 height 22
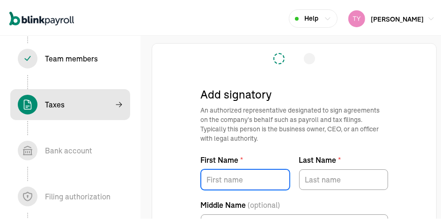
click at [229, 177] on input "First Name *" at bounding box center [245, 177] width 89 height 21
type input "tyler"
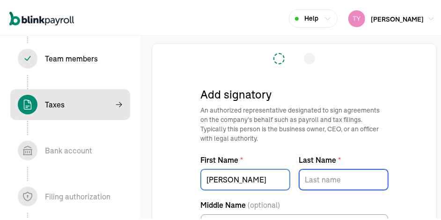
type input "valenzuela"
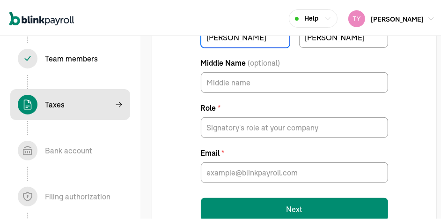
scroll to position [165, 0]
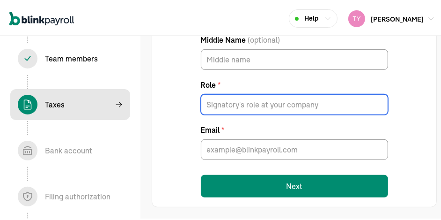
click at [240, 104] on input "Role *" at bounding box center [294, 102] width 187 height 21
type input "owner"
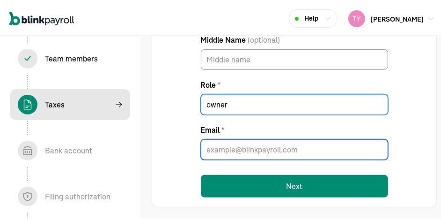
click at [238, 150] on input "Email *" at bounding box center [294, 147] width 187 height 21
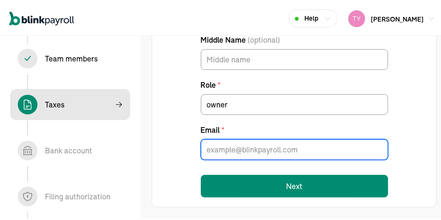
type input "tylervalenzuela94@proton.me"
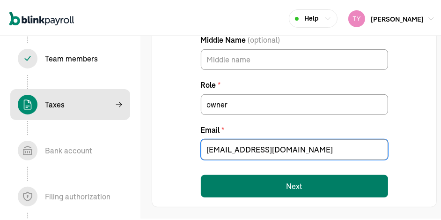
click at [278, 178] on button "Next" at bounding box center [294, 184] width 187 height 22
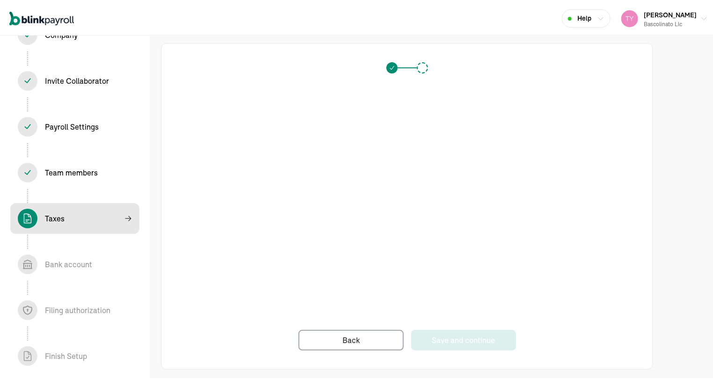
scroll to position [26, 0]
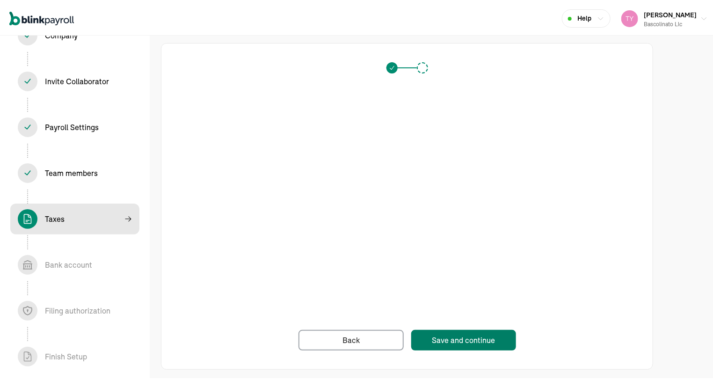
click at [446, 338] on div "Save and continue" at bounding box center [463, 338] width 63 height 11
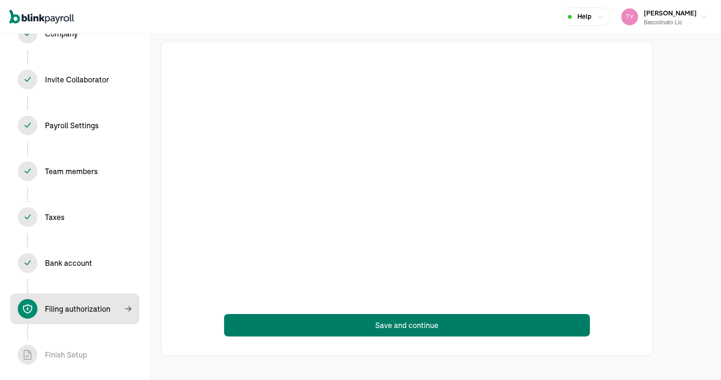
click at [385, 327] on button "Save and continue" at bounding box center [407, 325] width 366 height 22
click at [393, 326] on button "Save and continue" at bounding box center [407, 325] width 366 height 22
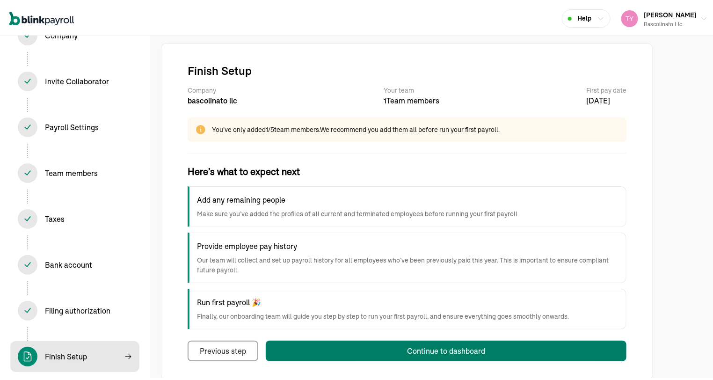
click at [345, 345] on button "Continue to dashboard" at bounding box center [446, 349] width 361 height 21
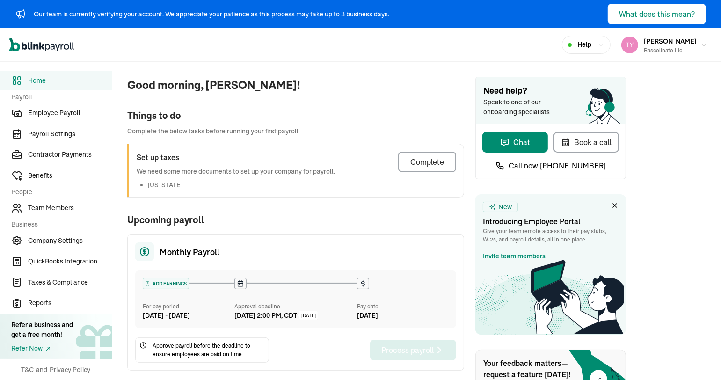
click at [316, 314] on span "In 5 days" at bounding box center [308, 315] width 15 height 7
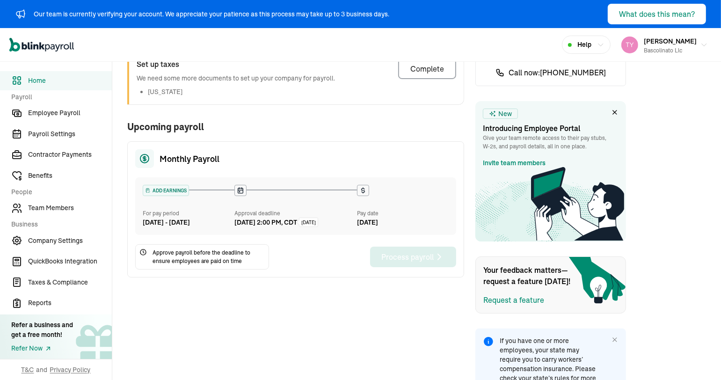
scroll to position [42, 0]
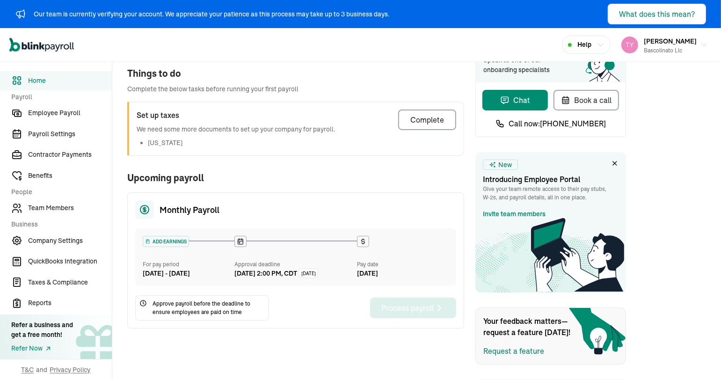
click at [362, 238] on icon at bounding box center [363, 241] width 7 height 7
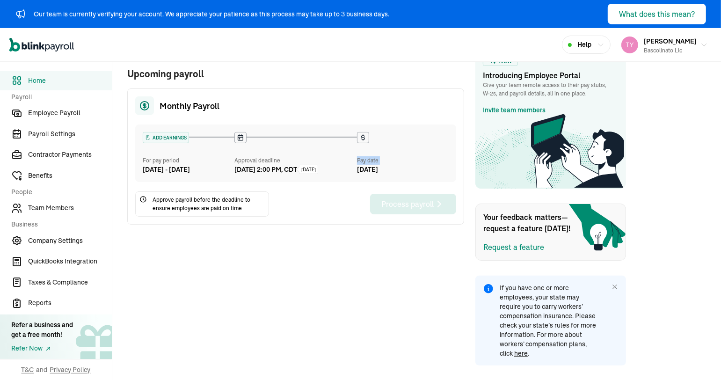
scroll to position [0, 0]
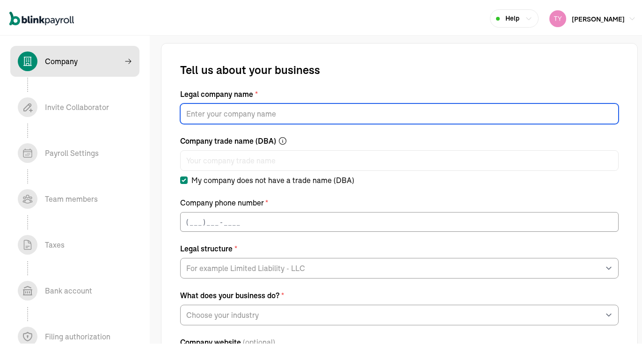
click at [271, 120] on input "Legal company name *" at bounding box center [399, 112] width 439 height 21
type input "bascolinato llc"
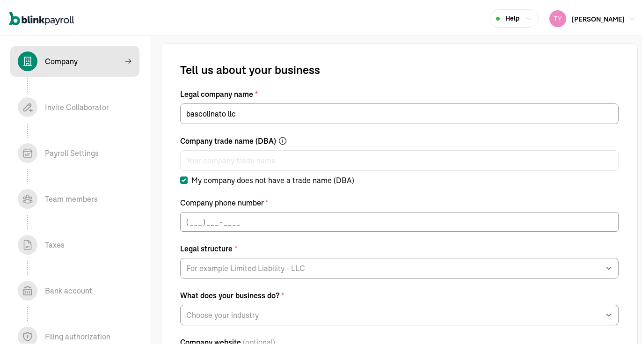
click at [269, 206] on div "Company phone number *" at bounding box center [399, 200] width 439 height 11
click at [266, 221] on input "(___) ___-____" at bounding box center [399, 220] width 439 height 20
type input "(409) 321-7933"
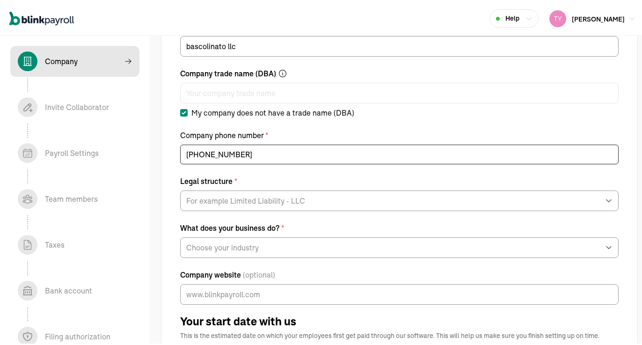
scroll to position [94, 0]
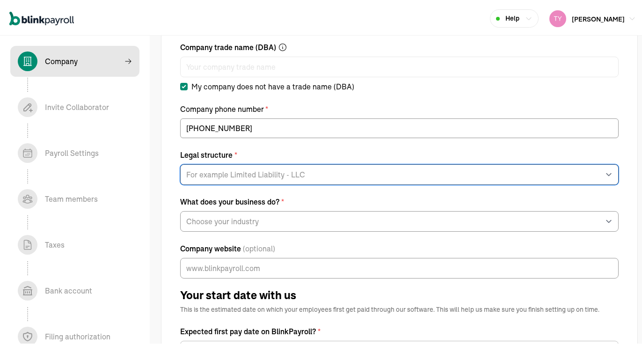
click at [255, 176] on select "For example Limited Liability - LLC Sole proprietorship Limited Partnership Lim…" at bounding box center [399, 172] width 439 height 21
select select "Limited Liability Company (LLC)"
click at [180, 162] on select "For example Limited Liability - LLC Sole proprietorship Limited Partnership Lim…" at bounding box center [399, 172] width 439 height 21
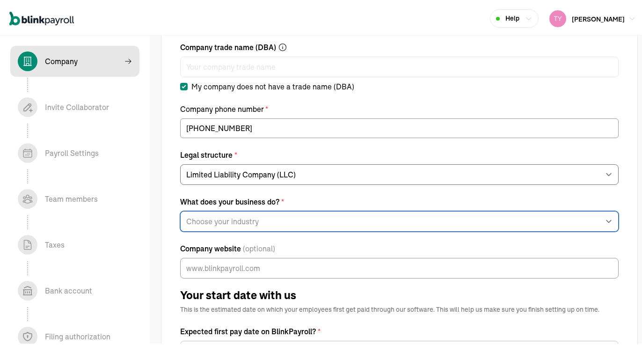
click at [263, 222] on select "Choose your industry Auto or Machine Sales Auto or Machine Repair Arts or Enter…" at bounding box center [399, 219] width 439 height 21
select select "Real Estate"
click at [180, 209] on select "Choose your industry Auto or Machine Sales Auto or Machine Repair Arts or Enter…" at bounding box center [399, 219] width 439 height 21
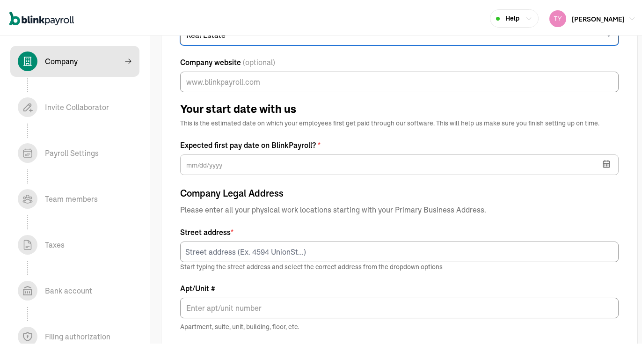
scroll to position [281, 0]
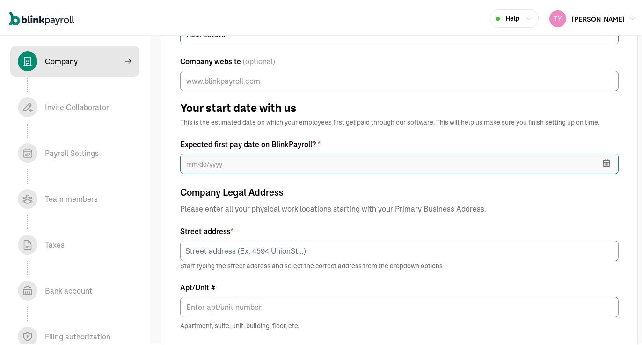
click at [266, 163] on input "text" at bounding box center [399, 162] width 439 height 21
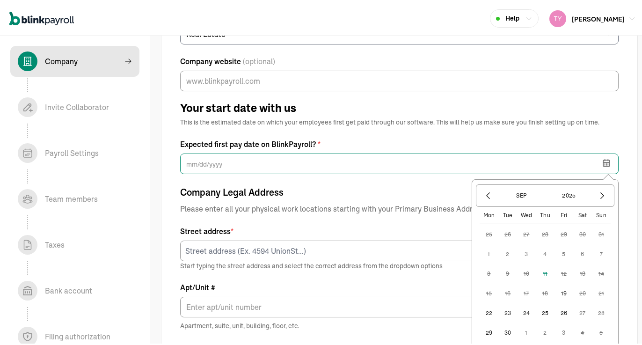
scroll to position [375, 0]
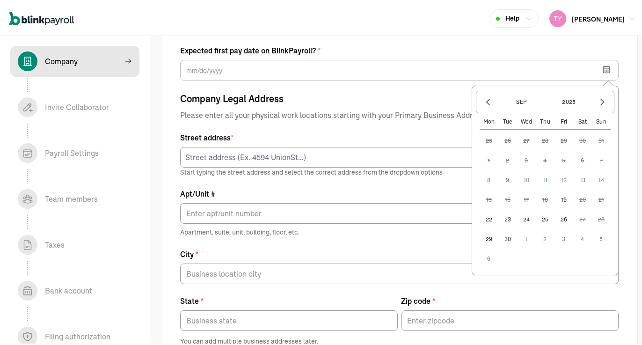
click at [558, 200] on button "19" at bounding box center [564, 198] width 19 height 19
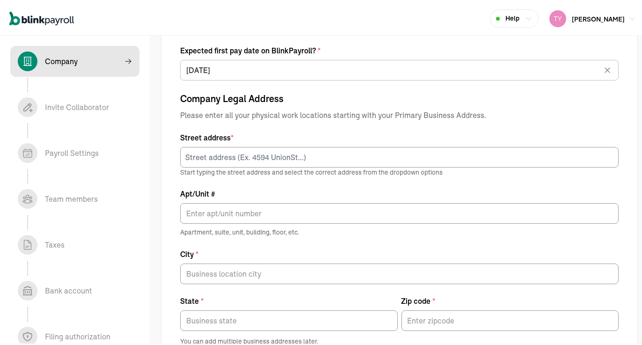
type input "09/19/2025"
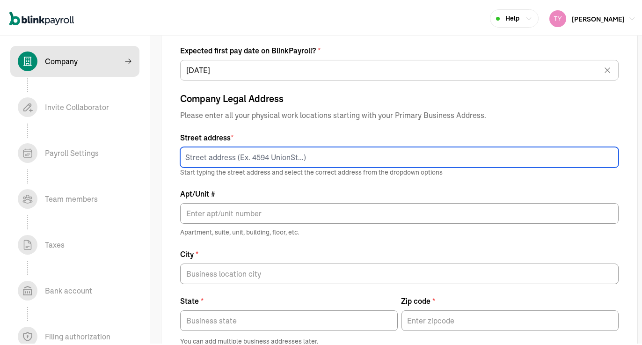
click at [292, 151] on input at bounding box center [399, 155] width 439 height 21
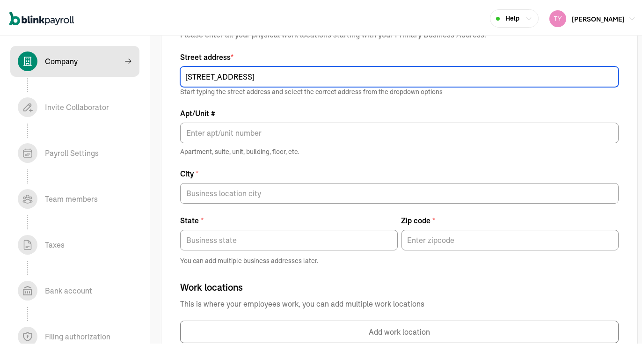
scroll to position [468, 0]
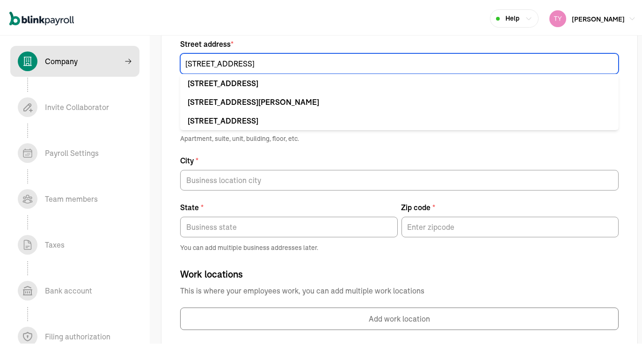
type input "5900 balcones dr"
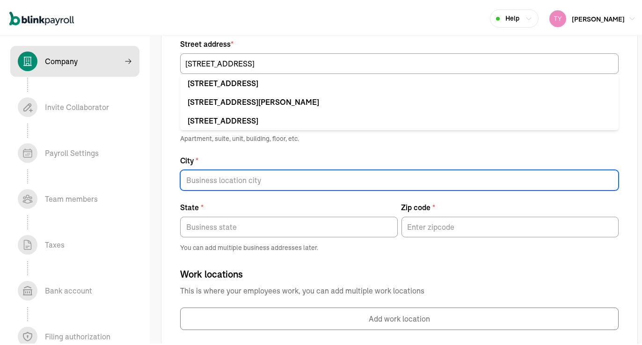
click at [261, 179] on input "City *" at bounding box center [399, 178] width 439 height 21
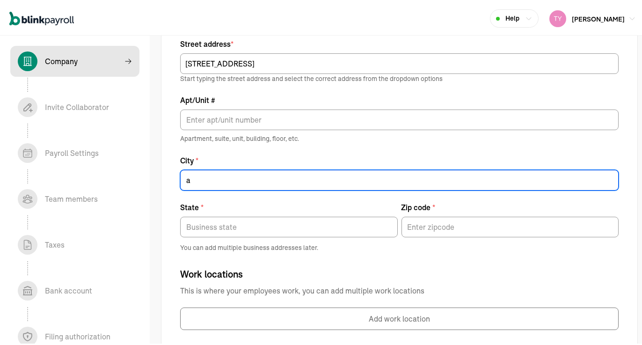
type input "Austin"
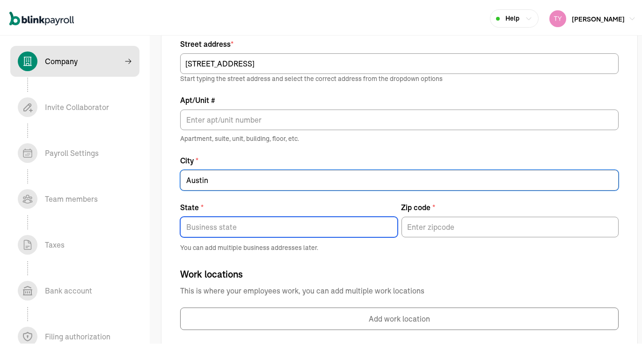
click at [249, 223] on input "State *" at bounding box center [289, 225] width 218 height 21
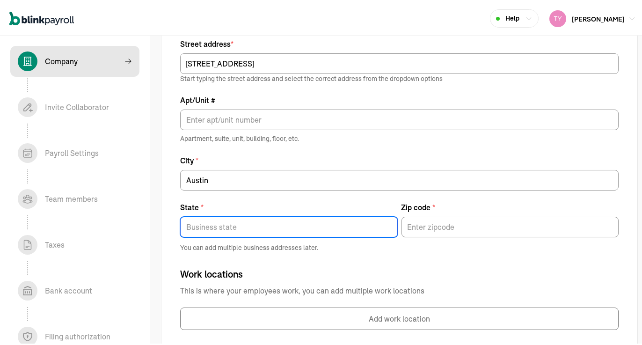
type input "TX"
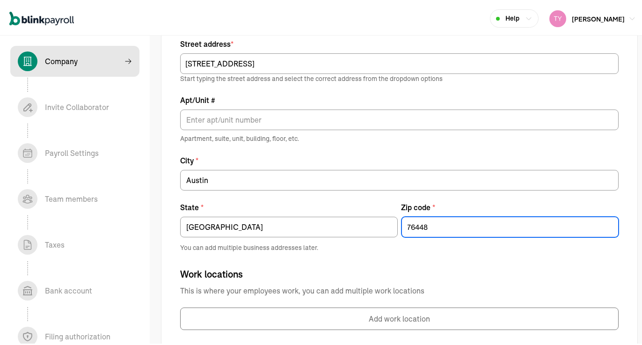
click at [443, 230] on input "76448" at bounding box center [511, 225] width 218 height 21
click at [443, 231] on input "76448" at bounding box center [511, 225] width 218 height 21
type input "78731"
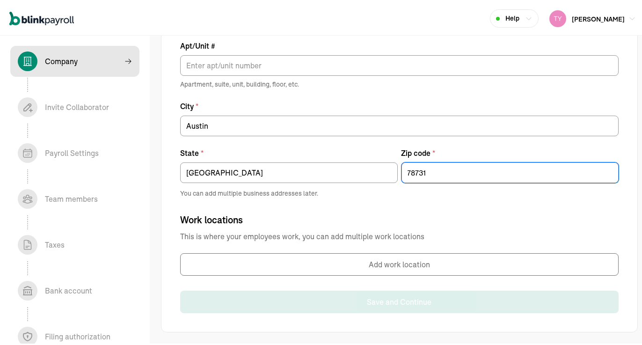
click at [328, 263] on button "Add work location" at bounding box center [399, 262] width 439 height 22
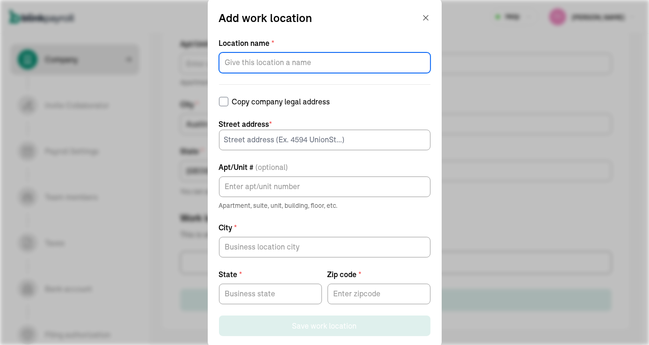
click at [307, 62] on input "Location name *" at bounding box center [325, 62] width 212 height 21
click at [303, 66] on input "Location name *" at bounding box center [325, 62] width 212 height 21
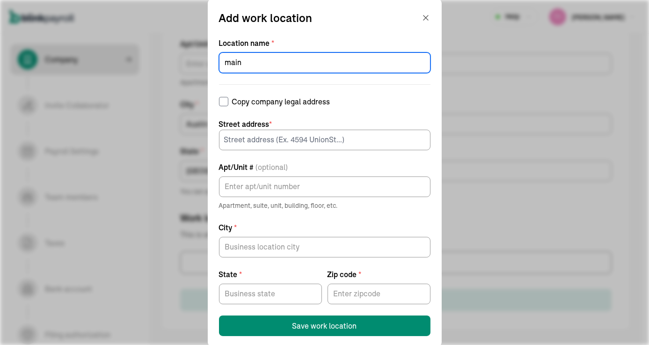
type input "main"
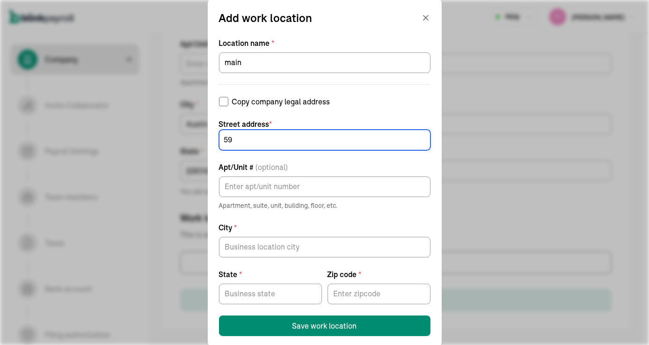
type input "5900 balcones dr"
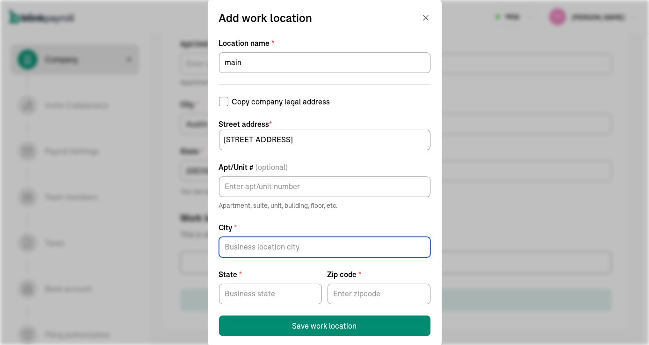
type input "Austin"
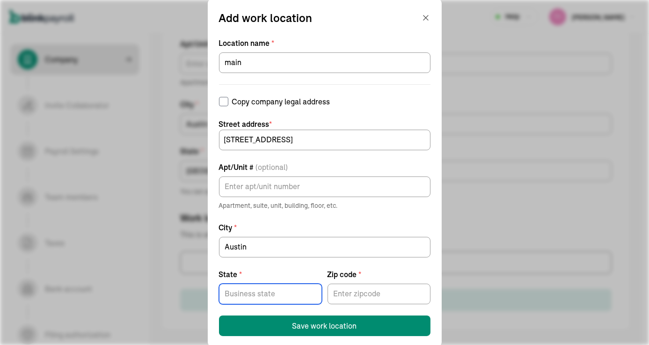
type input "TX"
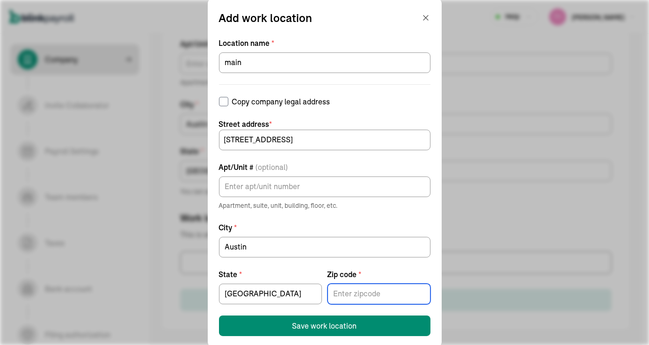
type input "78731"
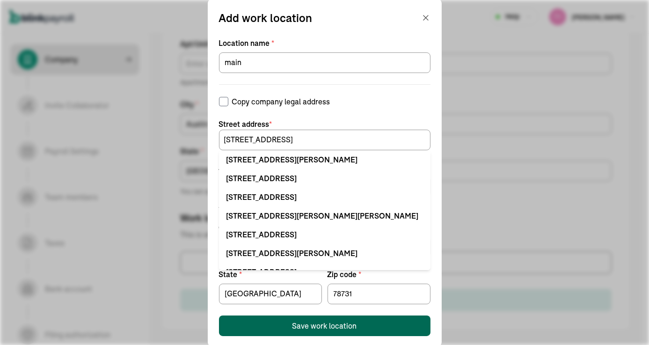
click at [329, 328] on div "Save work location" at bounding box center [325, 325] width 65 height 11
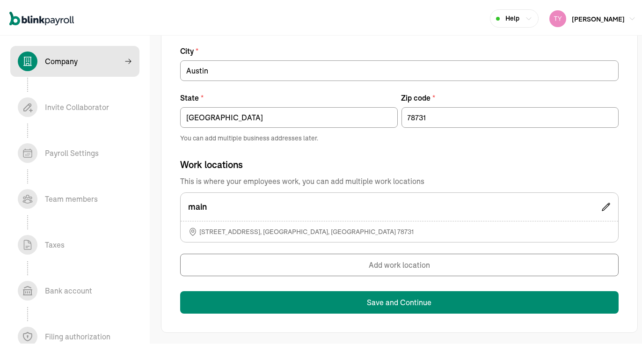
scroll to position [578, 0]
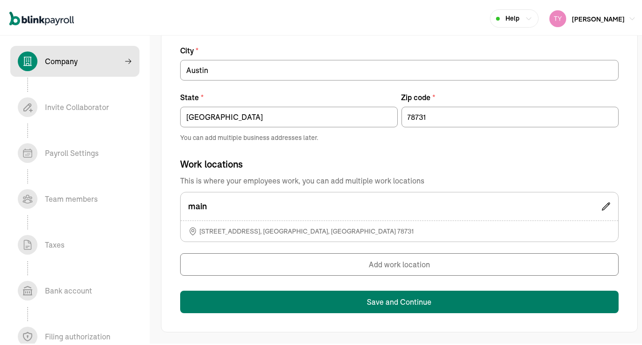
click at [364, 296] on button "Save and Continue" at bounding box center [399, 300] width 439 height 22
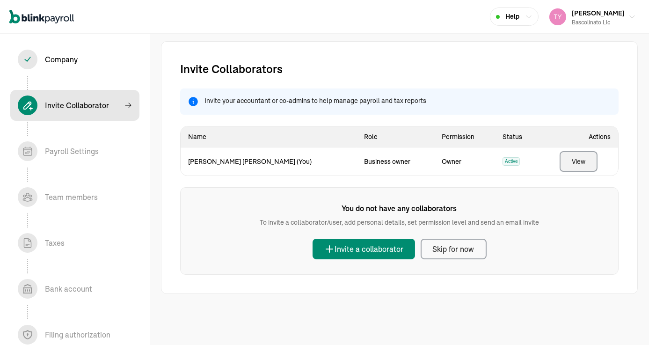
click at [584, 162] on div "View" at bounding box center [579, 161] width 14 height 9
click at [449, 254] on div "Skip for now" at bounding box center [454, 248] width 42 height 11
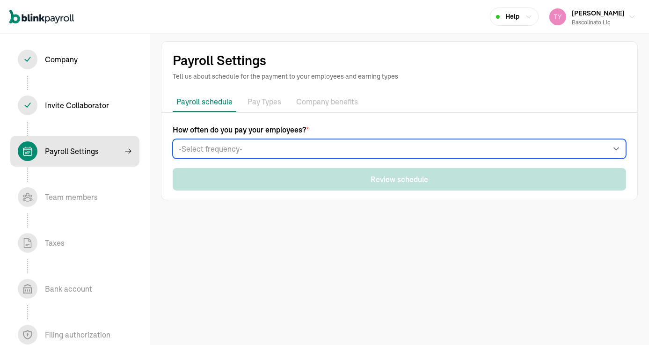
click at [305, 148] on select "-Select frequency- Weekly Bi-weekly Semi-monthly Monthly" at bounding box center [400, 149] width 454 height 20
click at [173, 139] on select "-Select frequency- Weekly Bi-weekly Semi-monthly Monthly" at bounding box center [400, 149] width 454 height 20
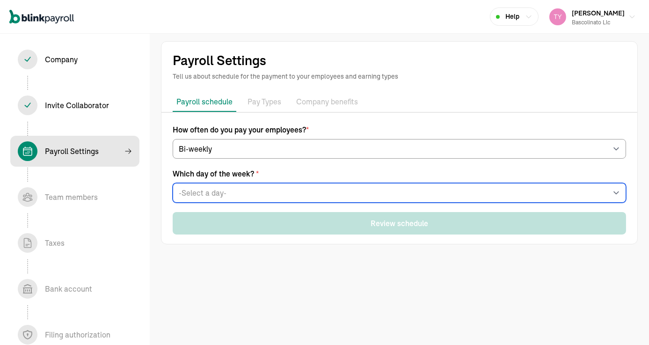
drag, startPoint x: 300, startPoint y: 158, endPoint x: 284, endPoint y: 193, distance: 39.0
click at [284, 193] on select "-Select a day- Every Monday Every Tuesday Every Wednesday Every Thursday Every …" at bounding box center [400, 193] width 454 height 20
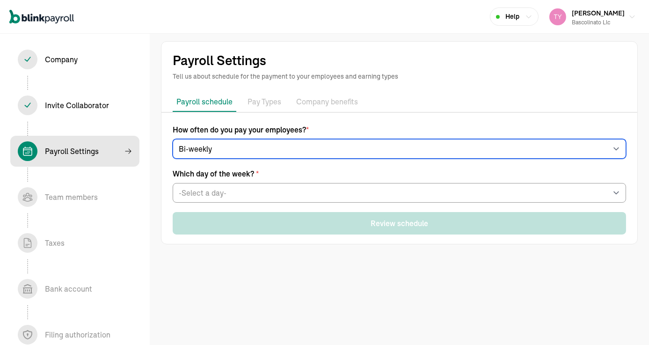
click at [274, 149] on select "-Select frequency- Weekly Bi-weekly Semi-monthly Monthly" at bounding box center [400, 149] width 454 height 20
select select "monthly"
click at [173, 139] on select "-Select frequency- Weekly Bi-weekly Semi-monthly Monthly" at bounding box center [400, 149] width 454 height 20
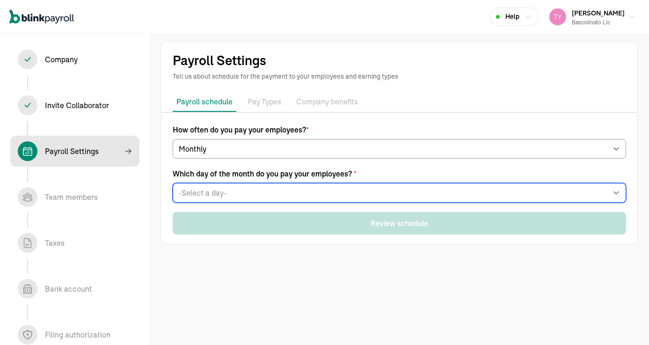
click at [251, 195] on select "-Select a day- 1 2 3 4 5 6 7 8 9 10 11 12 13 14 15 16 17 18 19 20 21 22 23 24 2…" at bounding box center [400, 193] width 454 height 20
select select "19"
click at [173, 183] on select "-Select a day- 1 2 3 4 5 6 7 8 9 10 11 12 13 14 15 16 17 18 19 20 21 22 23 24 2…" at bounding box center [400, 193] width 454 height 20
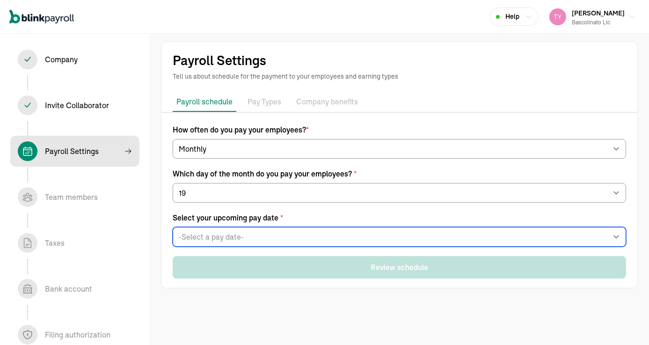
click at [219, 239] on select "-Select a pay date- Fri, Sep 19, 2025 Sun, Oct 19, 2025 Wed, Nov 19, 2025 Fri, …" at bounding box center [400, 237] width 454 height 20
select select "09/19/2025"
click at [173, 227] on select "-Select a pay date- Fri, Sep 19, 2025 Sun, Oct 19, 2025 Wed, Nov 19, 2025 Fri, …" at bounding box center [400, 237] width 454 height 20
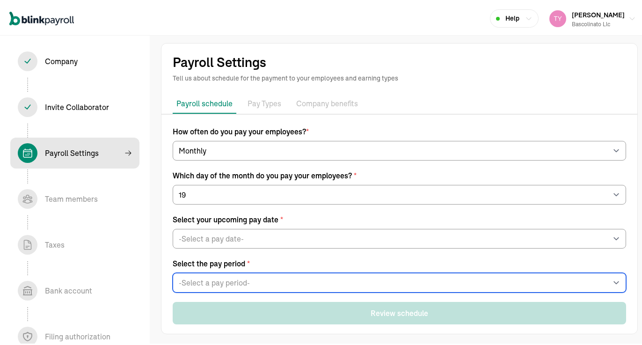
click at [254, 282] on select "-Select a pay period- Fri, Aug 01 - Sun, Aug 31 Wed, Aug 20 - Fri, Sep 19 Custo…" at bounding box center [400, 281] width 454 height 20
select select "Fri, Aug 01 - Sun, Aug 31"
click at [173, 271] on select "-Select a pay period- Fri, Aug 01 - Sun, Aug 31 Wed, Aug 20 - Fri, Sep 19 Custo…" at bounding box center [400, 281] width 454 height 20
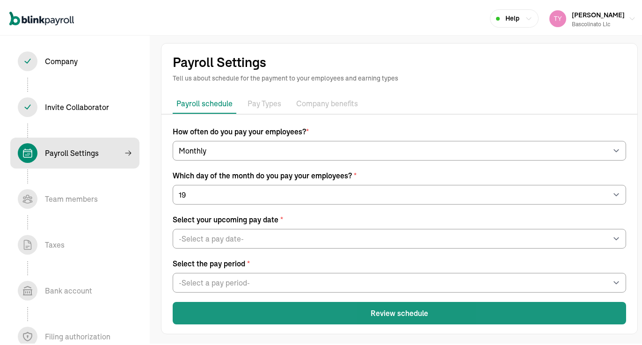
click at [287, 309] on button "Review schedule" at bounding box center [400, 311] width 454 height 22
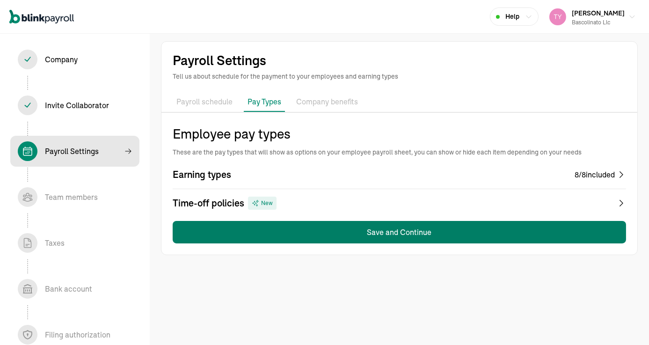
click at [341, 237] on button "Save and Continue" at bounding box center [400, 232] width 454 height 22
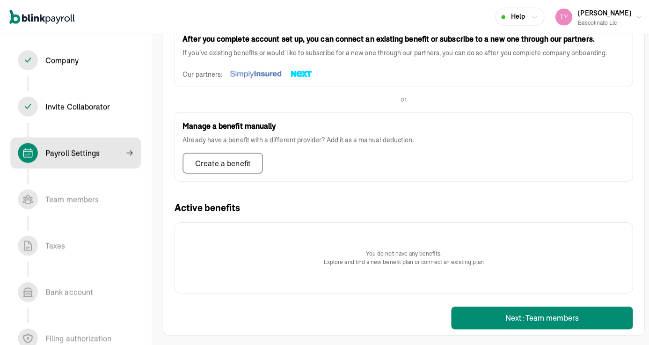
scroll to position [214, 0]
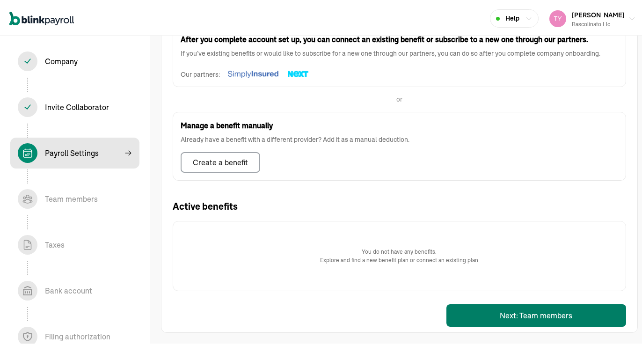
click at [465, 311] on button "Next: Team members" at bounding box center [537, 313] width 180 height 22
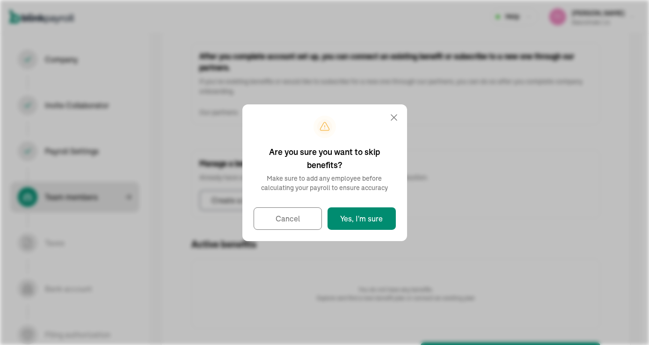
scroll to position [110, 0]
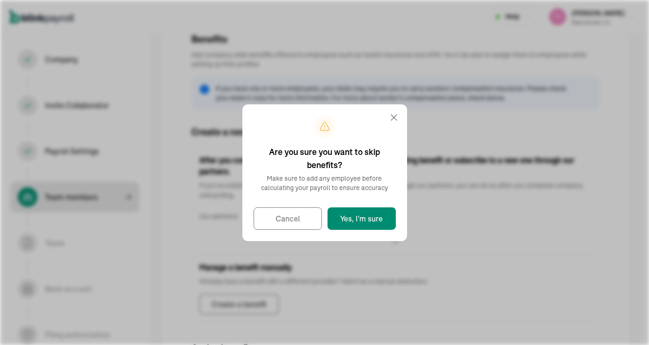
select select "employee"
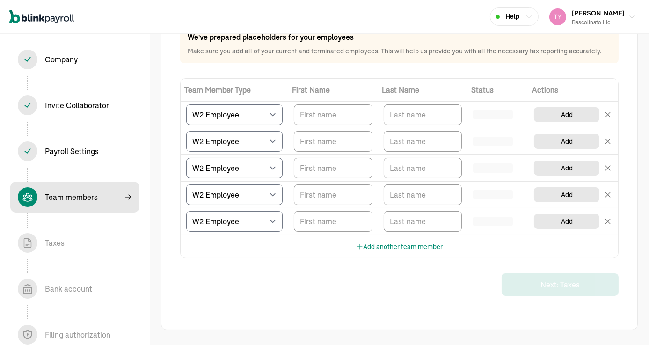
scroll to position [0, 0]
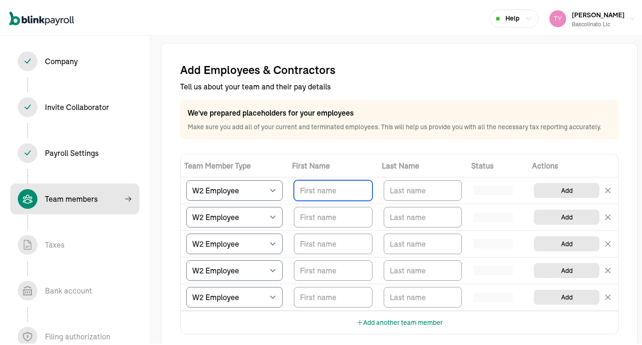
click at [333, 188] on input "TextInput" at bounding box center [333, 188] width 79 height 21
type input "tyler"
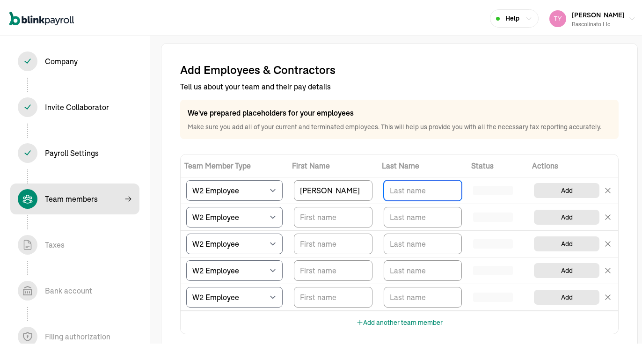
click at [411, 190] on input "TextInput" at bounding box center [423, 188] width 79 height 21
type input "valenzuela"
click at [427, 158] on th "Last Name" at bounding box center [423, 164] width 90 height 23
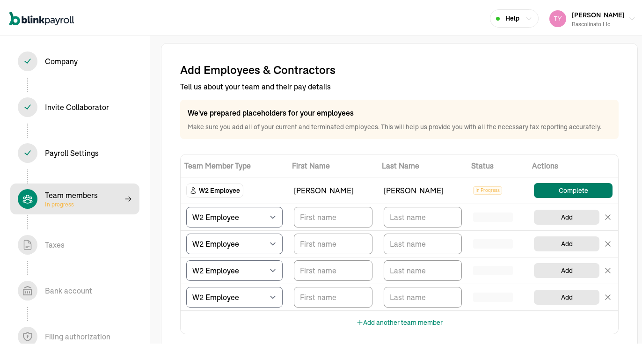
click at [552, 189] on button "Complete" at bounding box center [573, 188] width 79 height 15
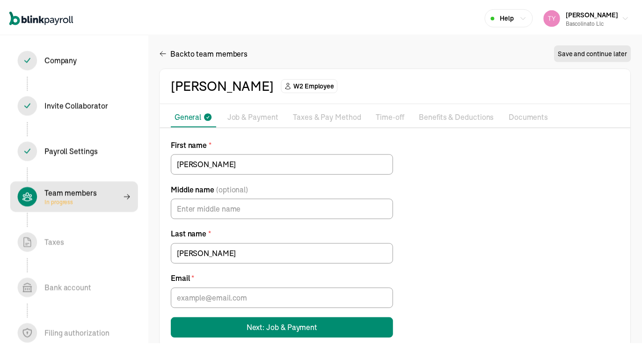
scroll to position [19, 0]
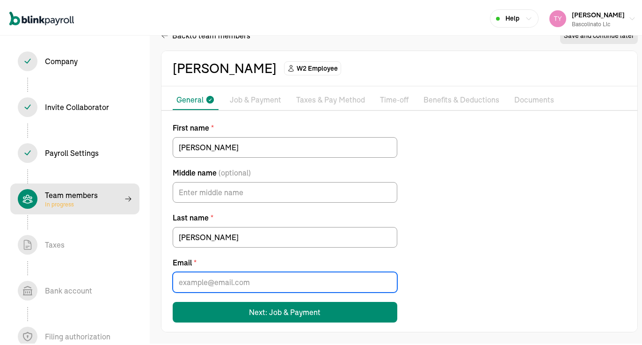
click at [241, 278] on input "Email *" at bounding box center [285, 280] width 225 height 21
type input "tylervalenzuela94@proton.me"
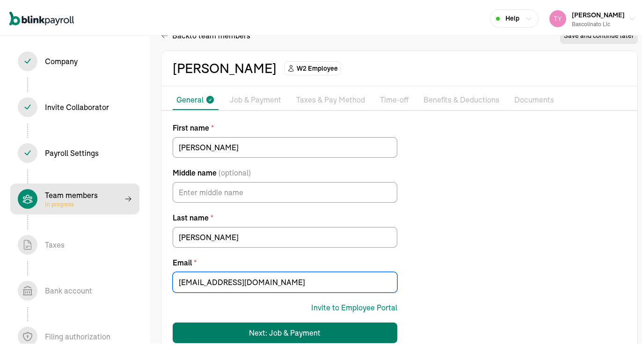
click at [263, 331] on div "Next: Job & Payment" at bounding box center [286, 330] width 72 height 11
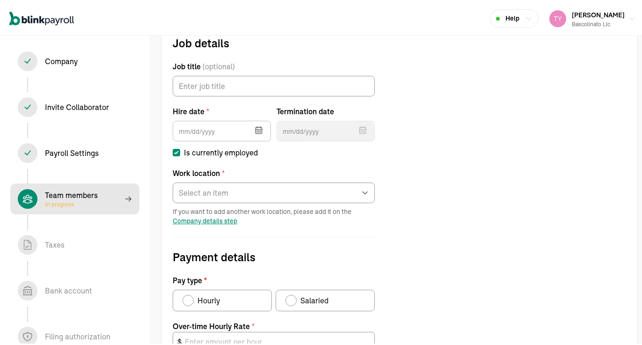
scroll to position [107, 0]
click at [229, 81] on input "Job title (optional)" at bounding box center [274, 83] width 202 height 21
click at [255, 130] on icon "button" at bounding box center [258, 127] width 9 height 9
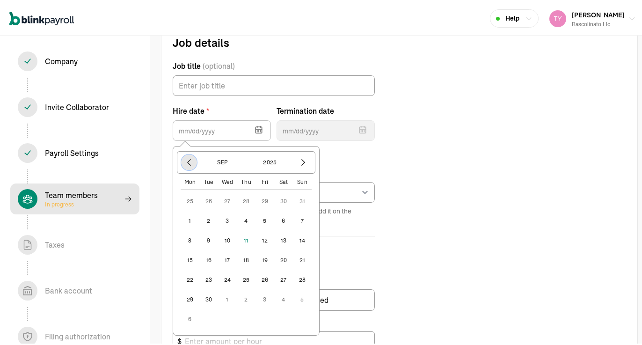
click at [193, 163] on icon "button" at bounding box center [188, 160] width 9 height 9
click at [264, 202] on button "1" at bounding box center [265, 199] width 19 height 19
type input "08/01/2025"
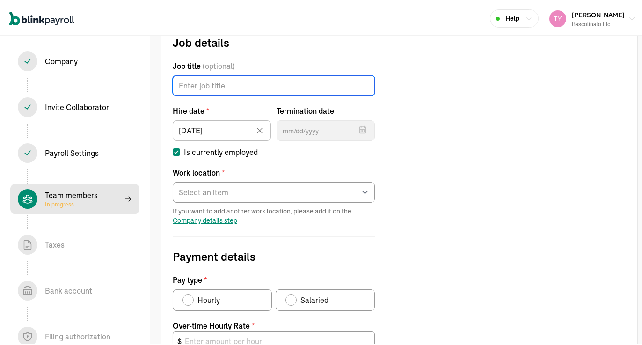
click at [214, 86] on input "Job title (optional)" at bounding box center [274, 83] width 202 height 21
type input "ceo"
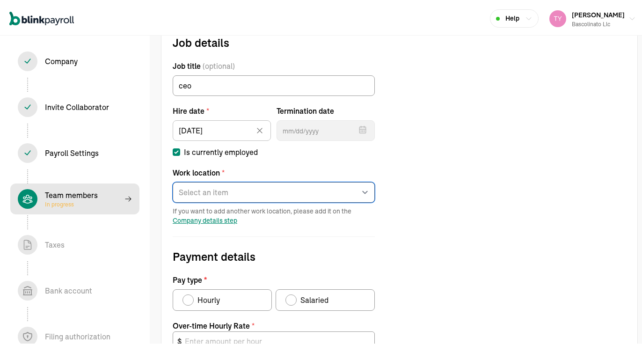
click at [230, 188] on select "Select an item main Works from home" at bounding box center [274, 190] width 202 height 21
select select "Works from home"
click at [173, 180] on select "Select an item main Works from home" at bounding box center [274, 190] width 202 height 21
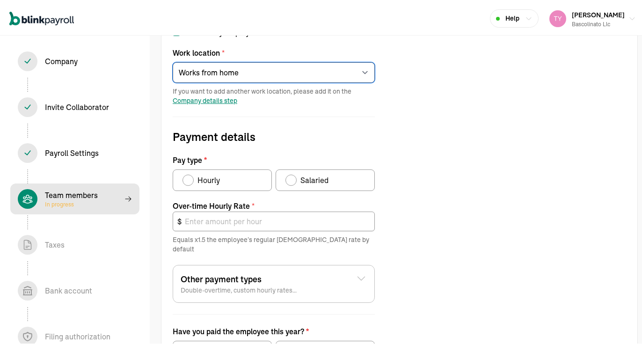
scroll to position [294, 0]
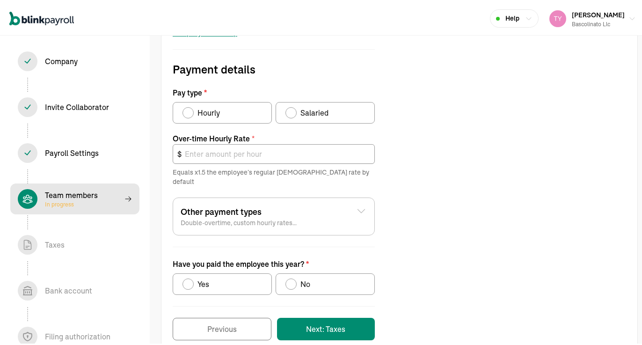
click at [295, 109] on div "Pay type" at bounding box center [291, 110] width 11 height 11
click at [293, 109] on input "Salaried" at bounding box center [288, 108] width 7 height 7
radio input "true"
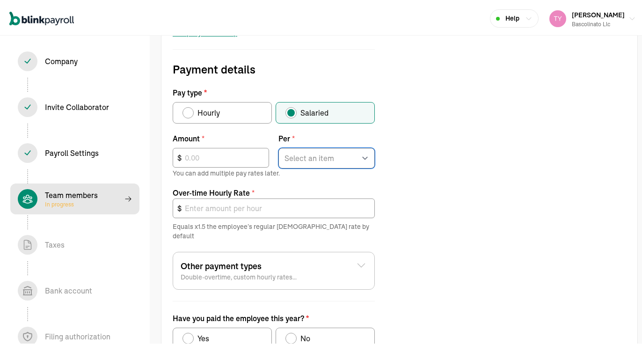
click at [337, 149] on select "Select an item Hour Week Month Year" at bounding box center [327, 156] width 96 height 21
select select "4"
click at [279, 146] on select "Select an item Hour Week Month Year" at bounding box center [327, 156] width 96 height 21
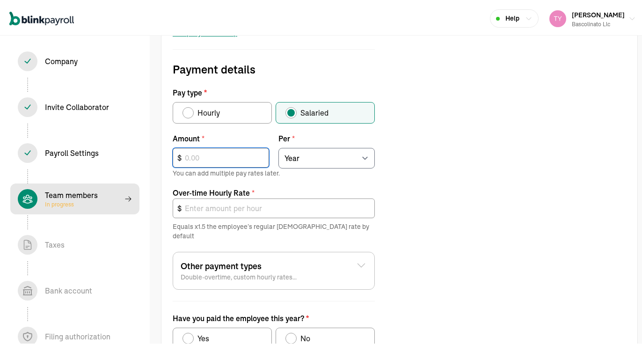
click at [245, 153] on input "text" at bounding box center [221, 156] width 96 height 20
type input "1"
type input "0.00"
type input "17"
type input "0.01"
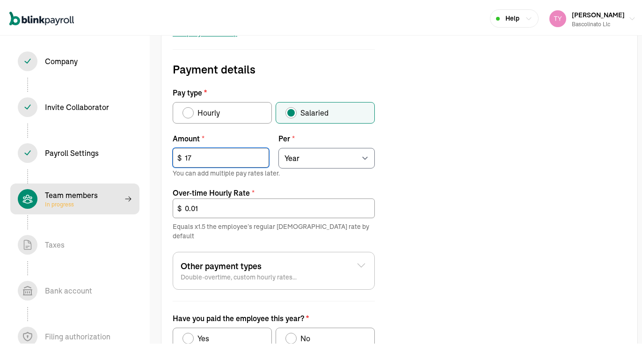
type input "170"
type input "0.12"
type input "1,700"
type input "1.23"
type input "17,000"
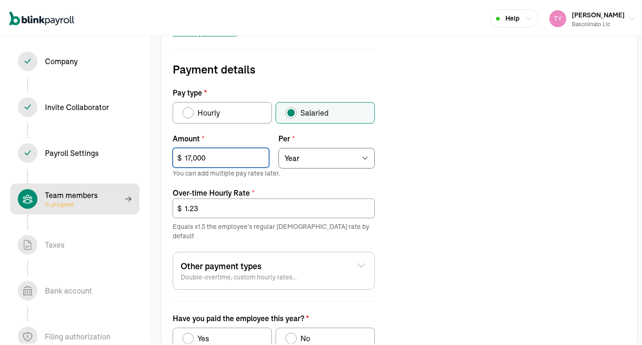
type input "12.26"
type input "170,000"
type input "122.60"
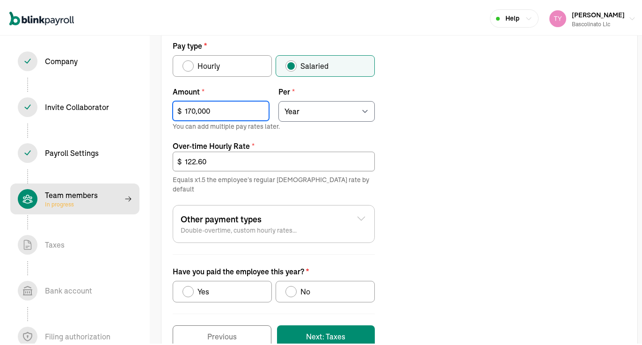
scroll to position [341, 0]
type input "170,000"
click at [300, 284] on div "No" at bounding box center [304, 289] width 14 height 11
click at [293, 284] on input "No" at bounding box center [288, 287] width 7 height 7
radio input "true"
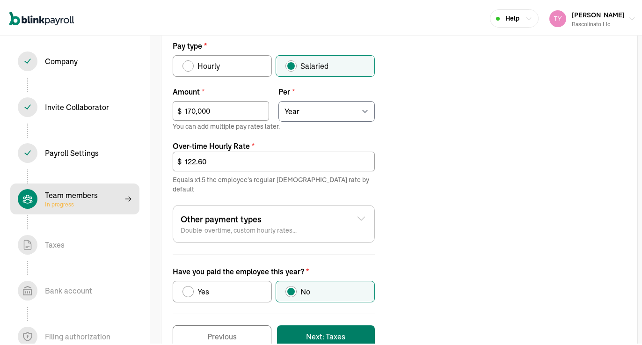
click at [303, 324] on button "Next: Taxes" at bounding box center [326, 334] width 98 height 22
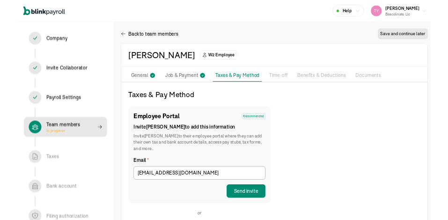
scroll to position [140, 0]
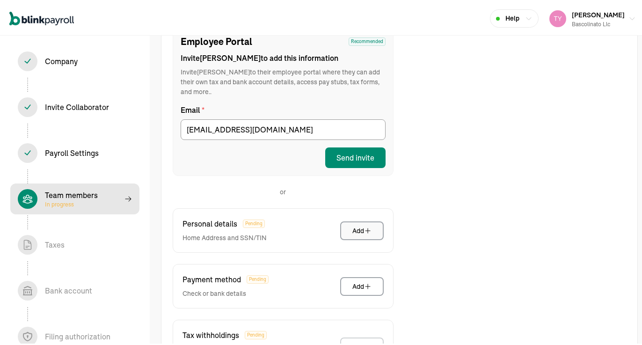
click at [360, 227] on button "Add" at bounding box center [362, 229] width 44 height 19
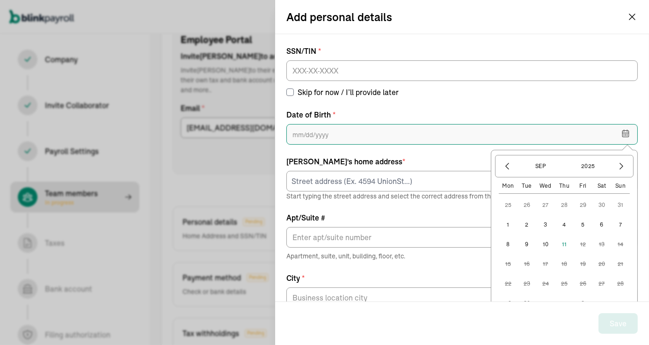
click at [339, 140] on input "text" at bounding box center [462, 134] width 352 height 21
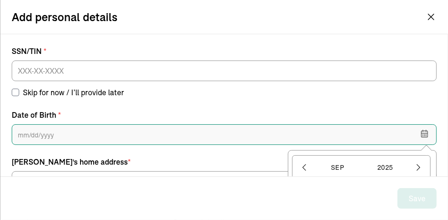
click at [67, 137] on input "text" at bounding box center [224, 134] width 425 height 21
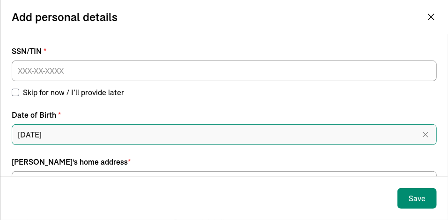
scroll to position [107, 0]
type input "09/17/1994"
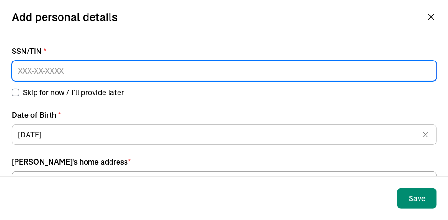
click at [85, 75] on input at bounding box center [224, 70] width 425 height 21
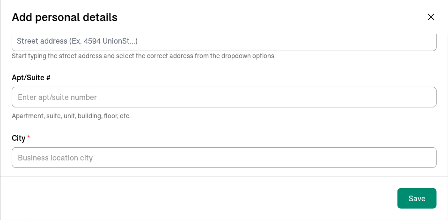
scroll to position [94, 0]
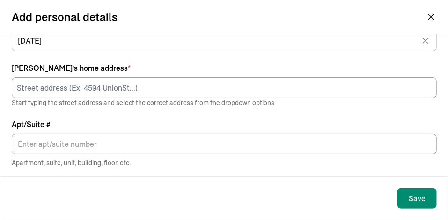
type input "634-44-5593"
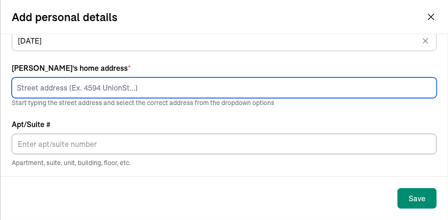
click at [77, 90] on input at bounding box center [224, 87] width 425 height 21
type input "10159 Interstate 20"
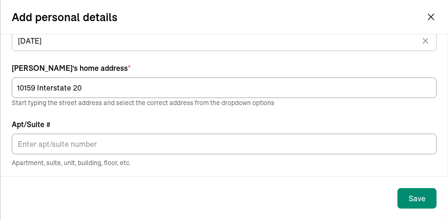
type input "Eastland"
type input "TX"
type input "76448"
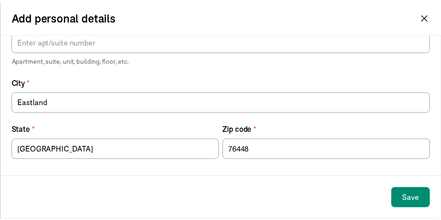
scroll to position [197, 0]
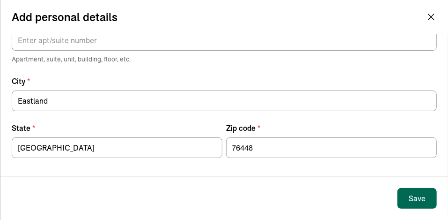
click at [426, 201] on button "Save" at bounding box center [416, 198] width 39 height 21
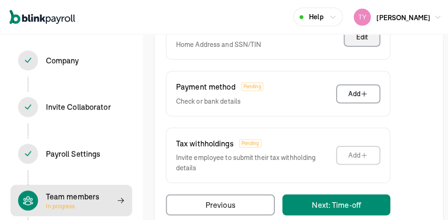
scroll to position [339, 0]
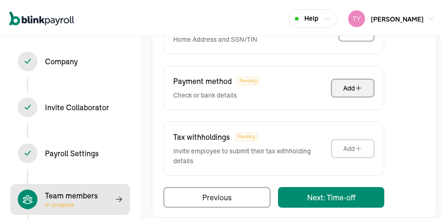
click at [343, 81] on button "Add" at bounding box center [353, 86] width 44 height 19
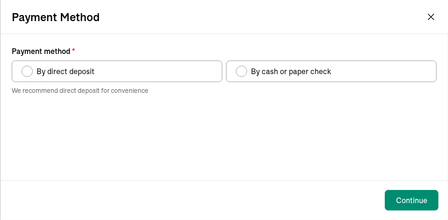
click at [135, 73] on label "By direct deposit" at bounding box center [117, 71] width 211 height 22
click at [29, 73] on input "By direct deposit" at bounding box center [24, 68] width 7 height 7
radio input "true"
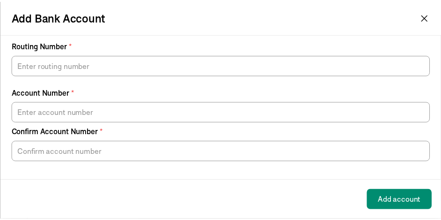
scroll to position [0, 0]
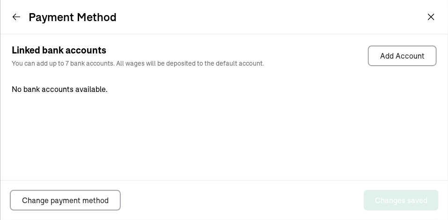
click at [13, 15] on icon at bounding box center [16, 16] width 9 height 9
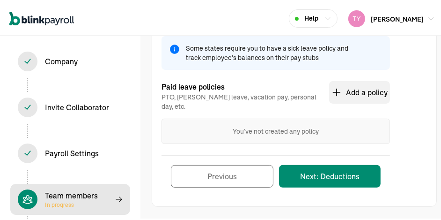
scroll to position [107, 0]
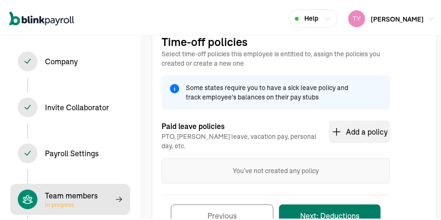
click at [318, 205] on button "Next: Deductions" at bounding box center [330, 213] width 102 height 22
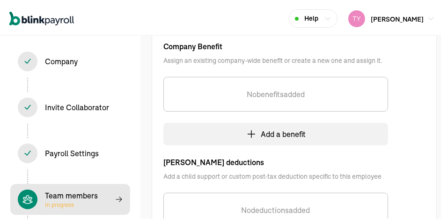
scroll to position [154, 0]
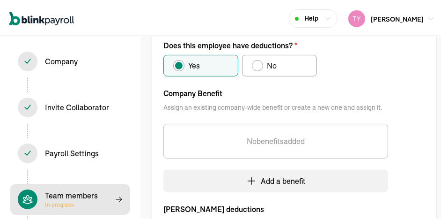
click at [257, 67] on div "Does this employee have deductions?" at bounding box center [257, 63] width 11 height 11
click at [257, 65] on input "No" at bounding box center [254, 61] width 7 height 7
radio input "true"
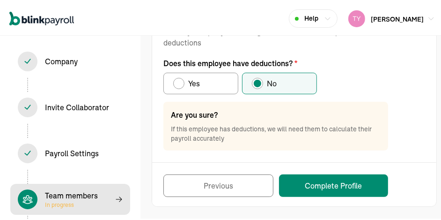
scroll to position [135, 0]
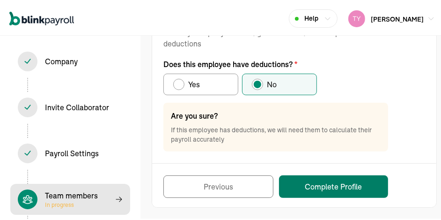
click at [323, 187] on button "Complete Profile" at bounding box center [333, 184] width 109 height 22
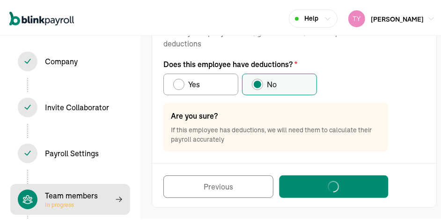
select select "employee"
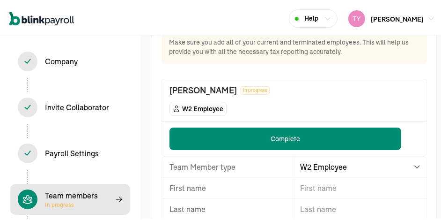
scroll to position [30, 0]
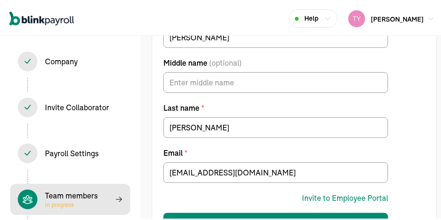
scroll to position [165, 0]
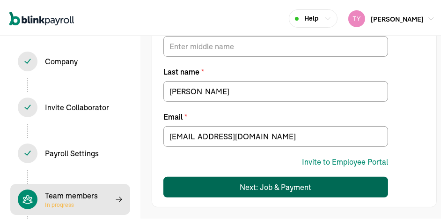
click at [279, 188] on div "Next: Job & Payment" at bounding box center [276, 184] width 72 height 11
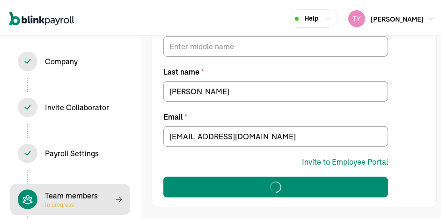
select select "Works from home"
select select "4"
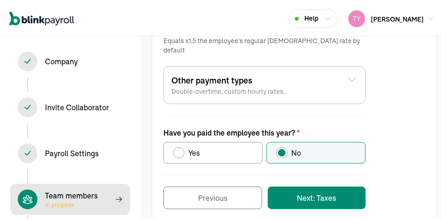
scroll to position [481, 0]
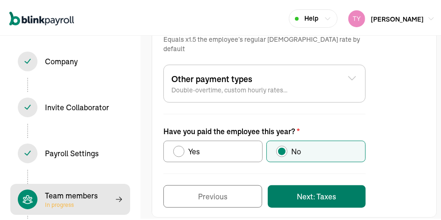
click at [303, 183] on button "Next: Taxes" at bounding box center [317, 194] width 98 height 22
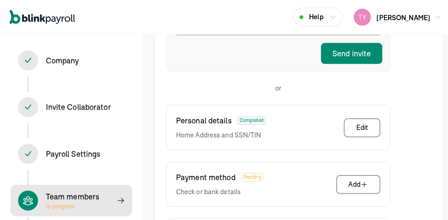
scroll to position [294, 0]
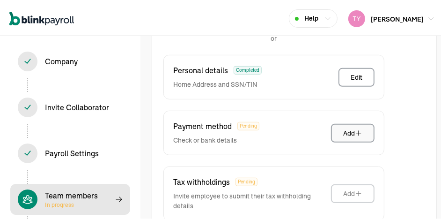
click at [347, 126] on div "Add" at bounding box center [352, 130] width 19 height 9
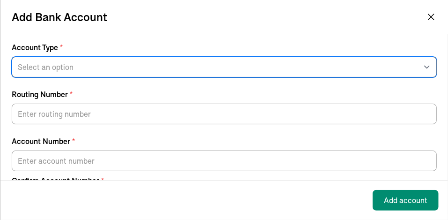
click at [77, 65] on select "Select an option Savings Checking" at bounding box center [224, 67] width 425 height 21
click at [12, 57] on select "Select an option Savings Checking" at bounding box center [224, 67] width 425 height 21
click at [66, 73] on select "Select an option Savings Checking" at bounding box center [224, 67] width 425 height 21
select select "Checking"
click at [12, 57] on select "Select an option Savings Checking" at bounding box center [224, 67] width 425 height 21
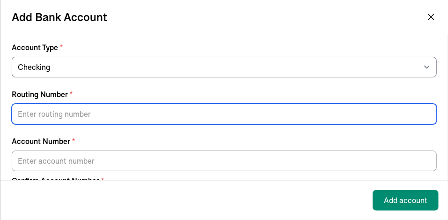
click at [54, 118] on input "Routing Number *" at bounding box center [224, 113] width 425 height 21
paste input "236070545"
type input "236070545"
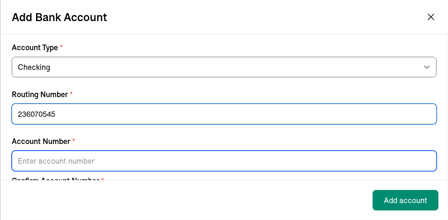
click at [59, 154] on input "Account Number *" at bounding box center [224, 160] width 425 height 21
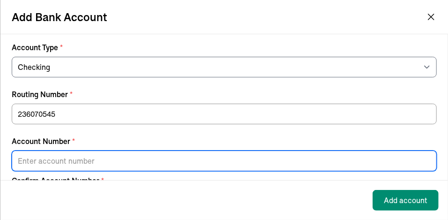
paste input "319101742918"
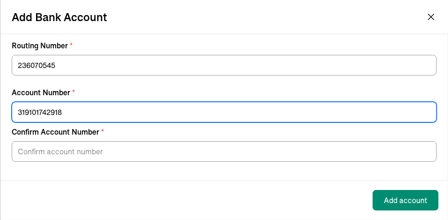
type input "319101742918"
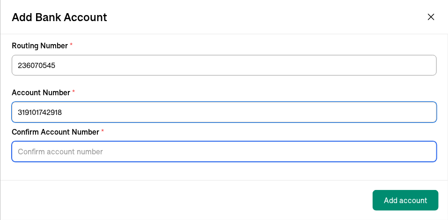
click at [59, 154] on input "Confirm Account Number *" at bounding box center [224, 151] width 425 height 21
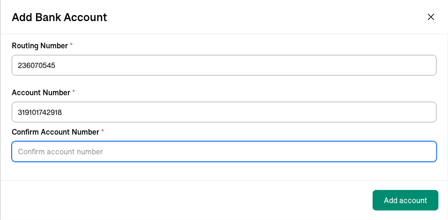
paste input "319101742918"
type input "319101742918"
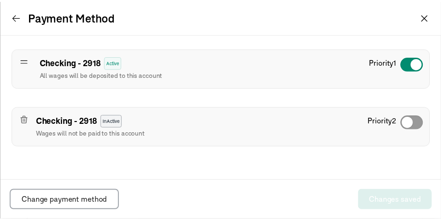
scroll to position [0, 0]
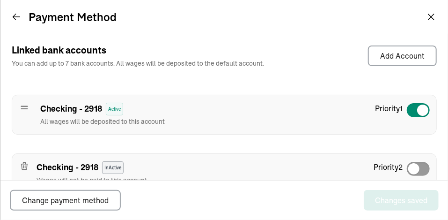
click at [15, 18] on icon at bounding box center [16, 16] width 9 height 9
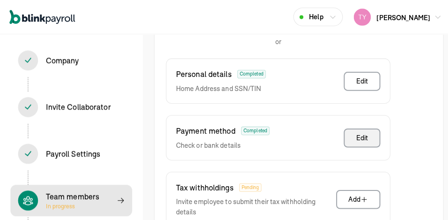
scroll to position [294, 0]
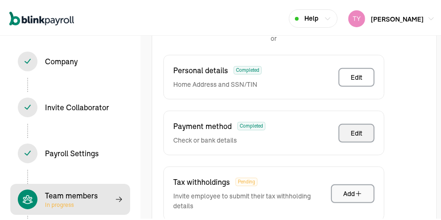
click at [356, 188] on icon "button" at bounding box center [358, 191] width 7 height 7
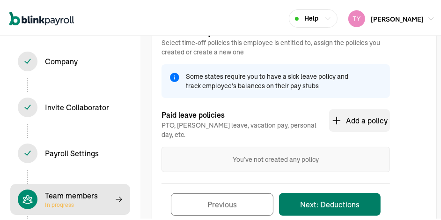
scroll to position [107, 0]
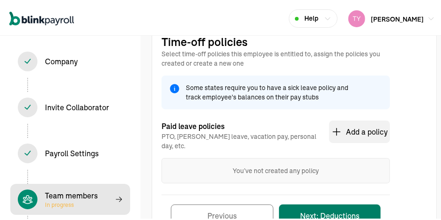
click at [330, 205] on button "Next: Deductions" at bounding box center [330, 213] width 102 height 22
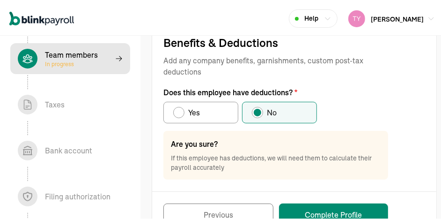
scroll to position [0, 90]
click at [330, 213] on button "Complete Profile" at bounding box center [333, 212] width 109 height 22
select select "employee"
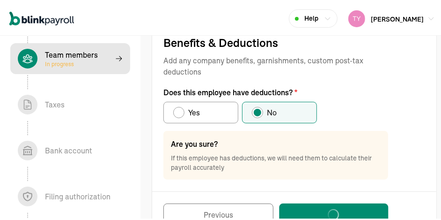
select select "employee"
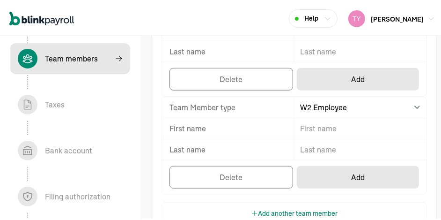
scroll to position [514, 0]
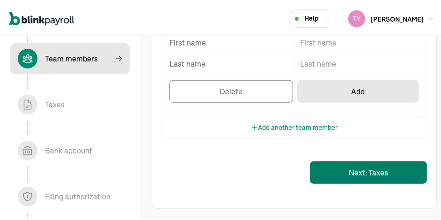
click at [341, 176] on button "Next: Taxes" at bounding box center [368, 170] width 117 height 22
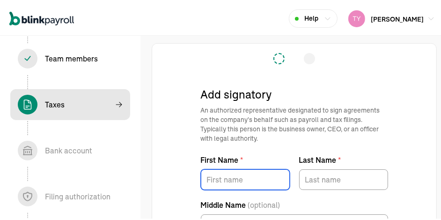
click at [229, 177] on input "First Name *" at bounding box center [245, 177] width 89 height 21
type input "tyler"
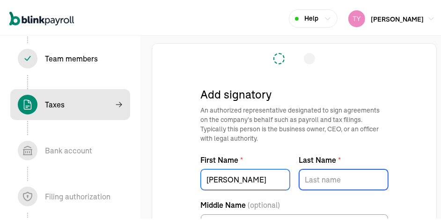
type input "valenzuela"
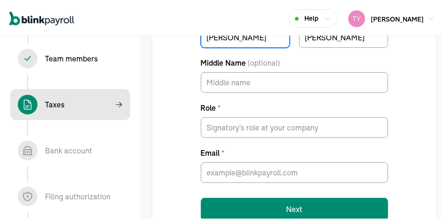
scroll to position [165, 0]
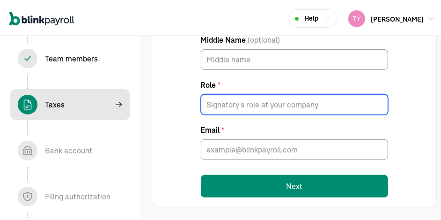
click at [240, 104] on input "Role *" at bounding box center [294, 102] width 187 height 21
type input "owner"
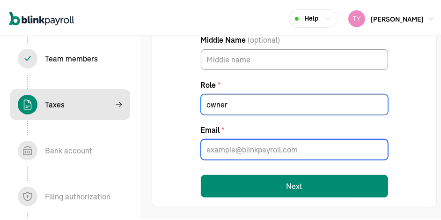
click at [238, 150] on input "Email *" at bounding box center [294, 147] width 187 height 21
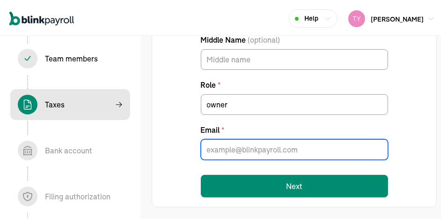
type input "tylervalenzuela94@proton.me"
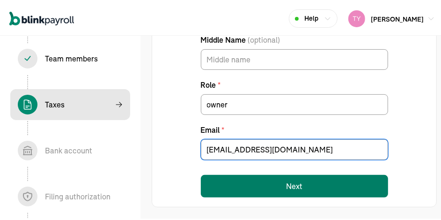
click at [278, 178] on button "Next" at bounding box center [294, 184] width 187 height 22
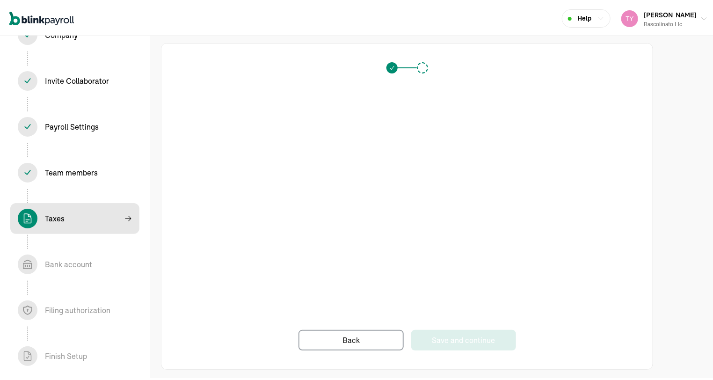
scroll to position [26, 0]
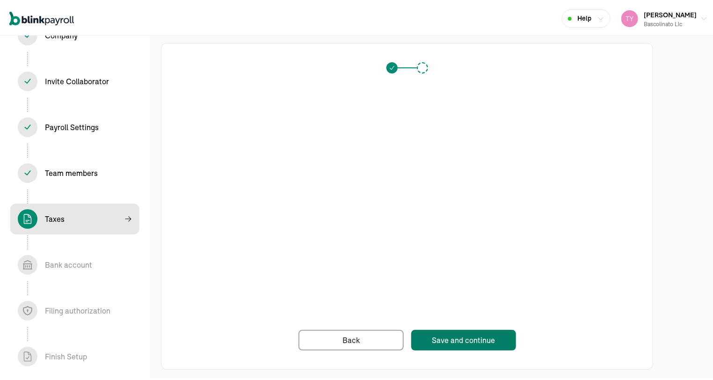
click at [446, 338] on div "Save and continue" at bounding box center [463, 338] width 63 height 11
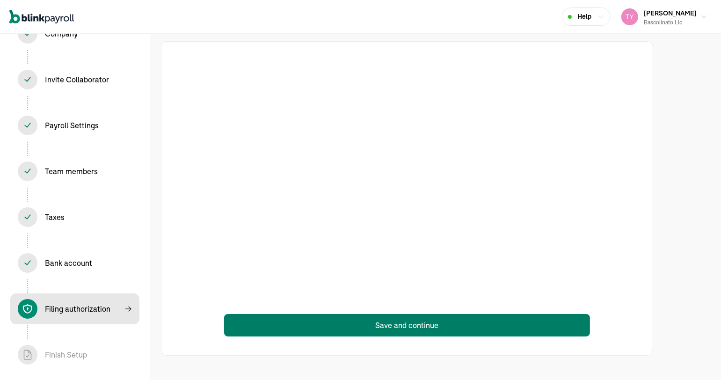
click at [385, 327] on button "Save and continue" at bounding box center [407, 325] width 366 height 22
click at [393, 326] on button "Save and continue" at bounding box center [407, 325] width 366 height 22
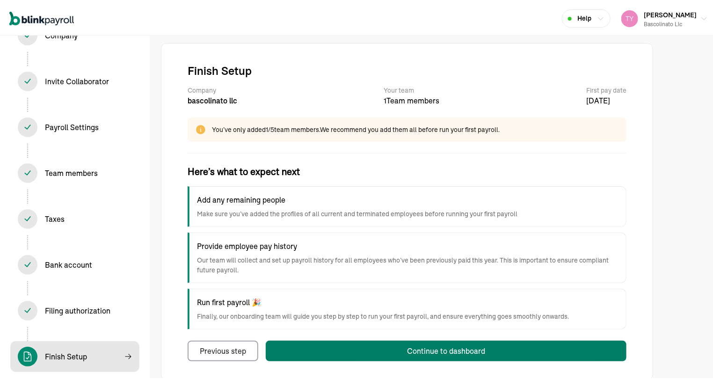
click at [345, 345] on button "Continue to dashboard" at bounding box center [446, 349] width 361 height 21
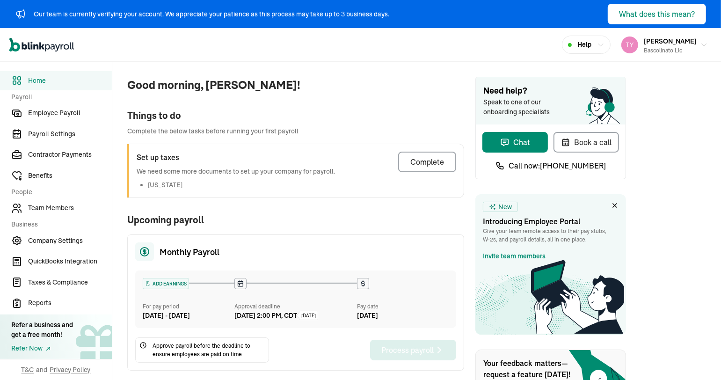
click at [316, 314] on span "In 5 days" at bounding box center [308, 315] width 15 height 7
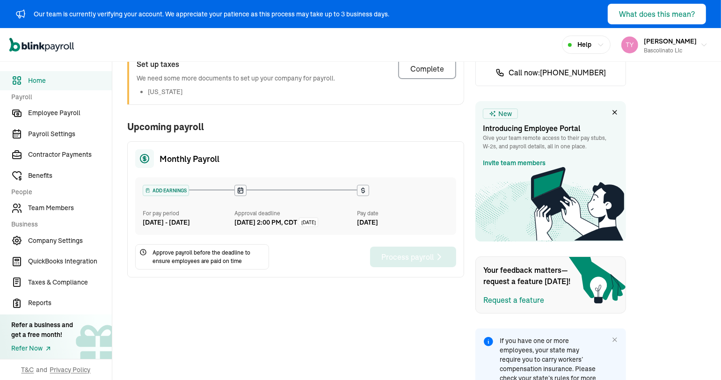
scroll to position [42, 0]
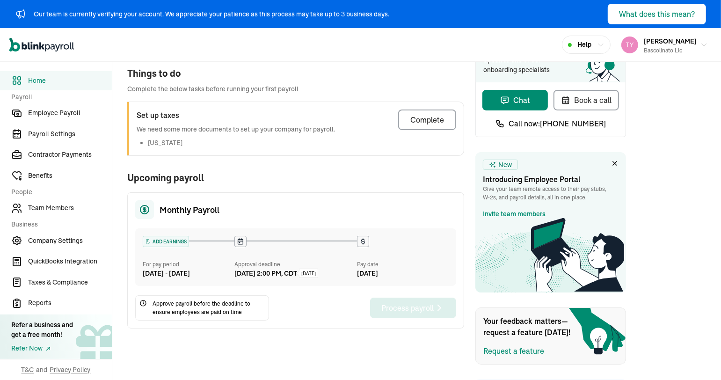
click at [362, 238] on icon at bounding box center [363, 241] width 7 height 7
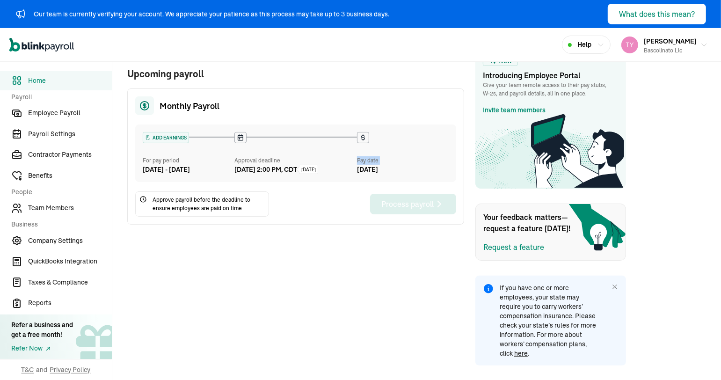
scroll to position [0, 0]
